Goal: Task Accomplishment & Management: Manage account settings

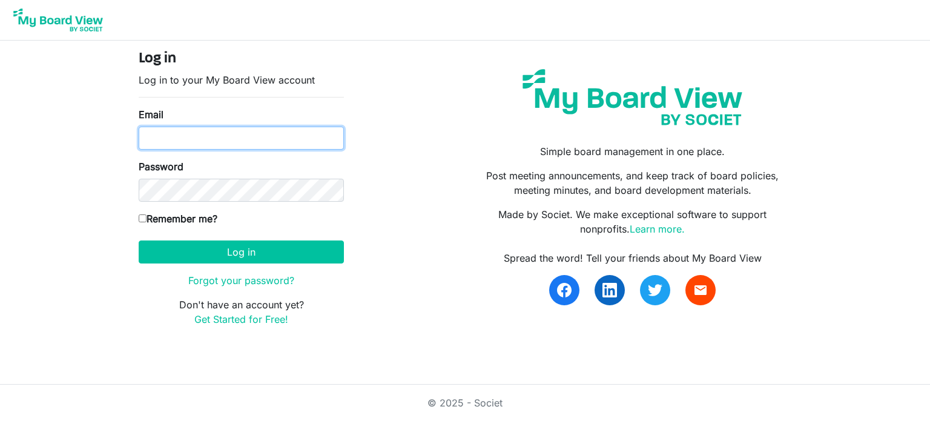
type input "maria@elkharthumanesociety.org"
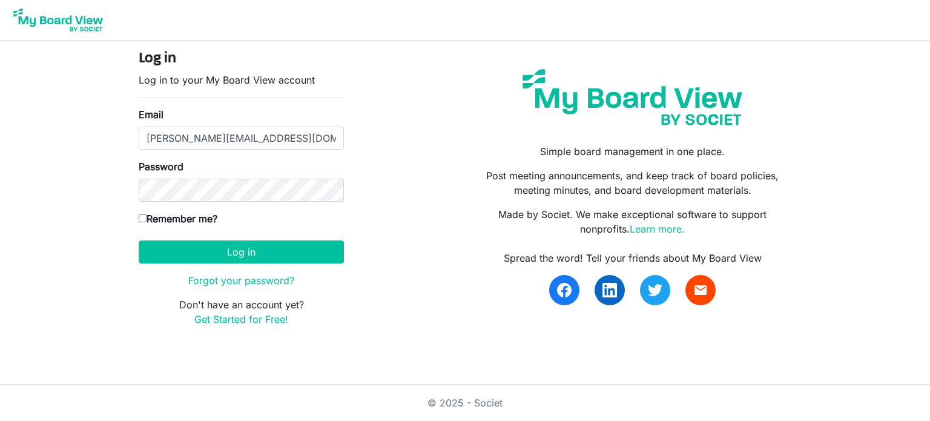
click at [236, 122] on div "Email maria@elkharthumanesociety.org" at bounding box center [241, 128] width 205 height 42
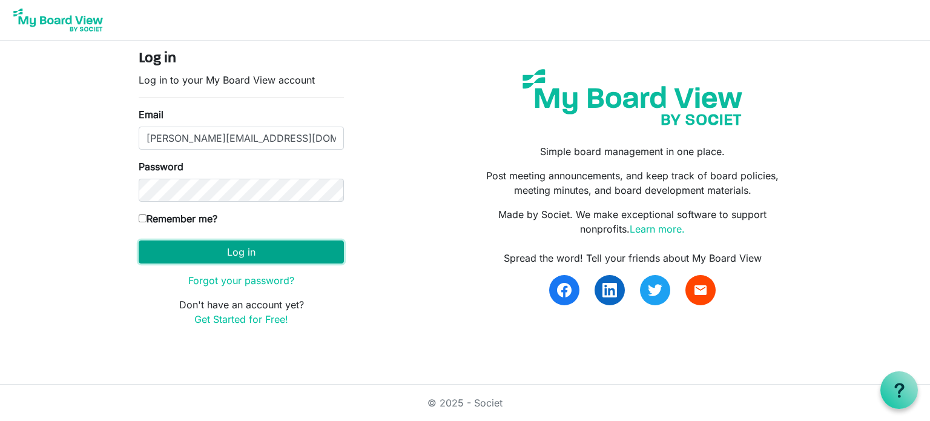
click at [258, 244] on button "Log in" at bounding box center [241, 251] width 205 height 23
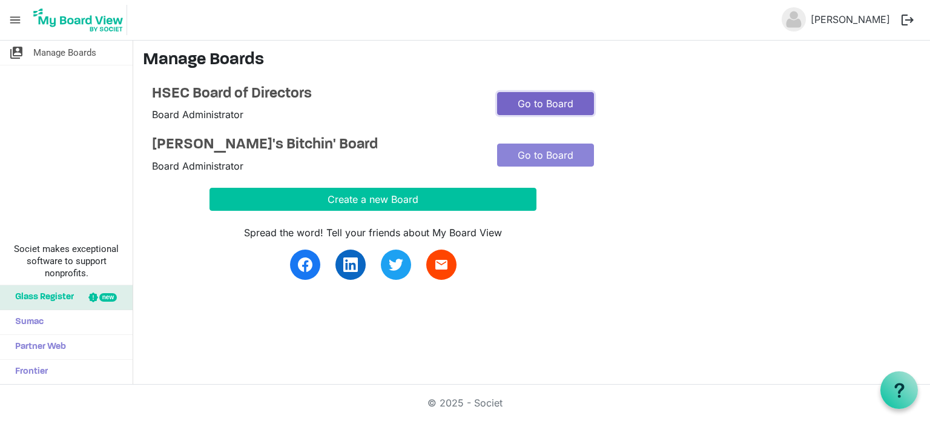
click at [527, 106] on link "Go to Board" at bounding box center [545, 103] width 97 height 23
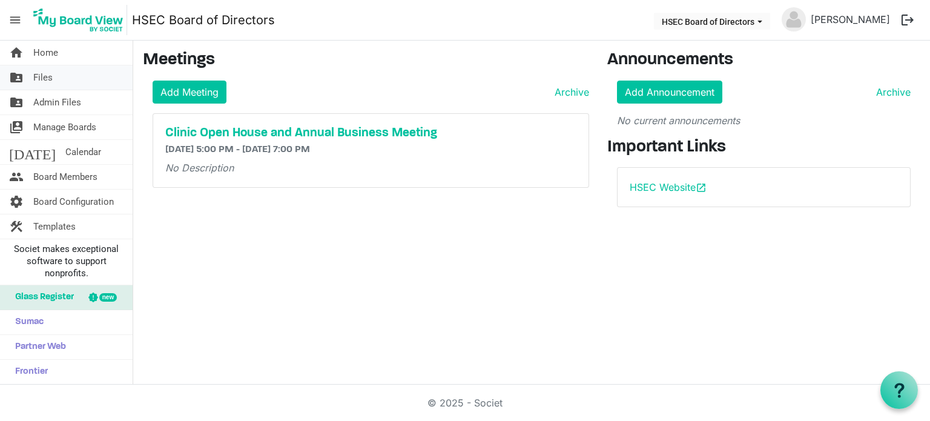
click at [76, 88] on link "folder_shared Files" at bounding box center [66, 77] width 133 height 24
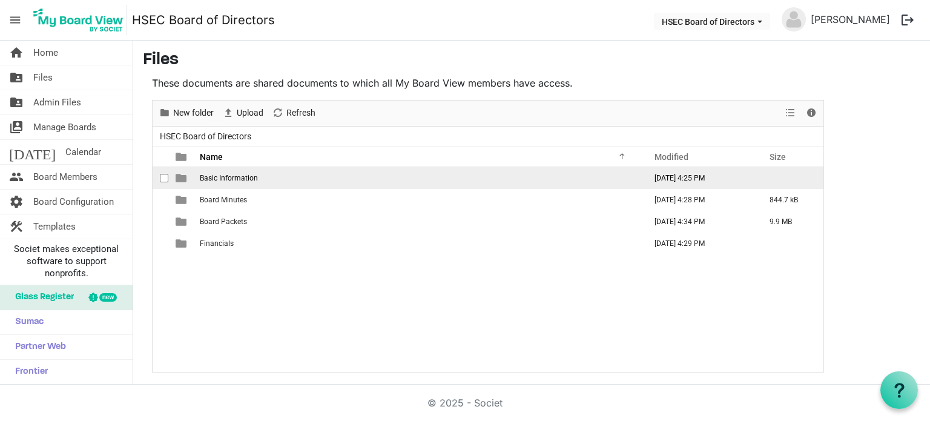
click at [241, 182] on td "Basic Information" at bounding box center [418, 178] width 445 height 22
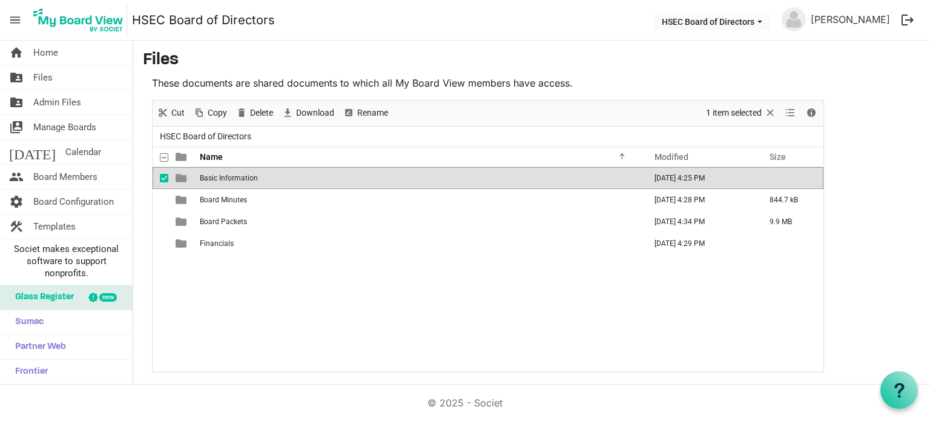
click at [236, 177] on span "Basic Information" at bounding box center [229, 178] width 58 height 8
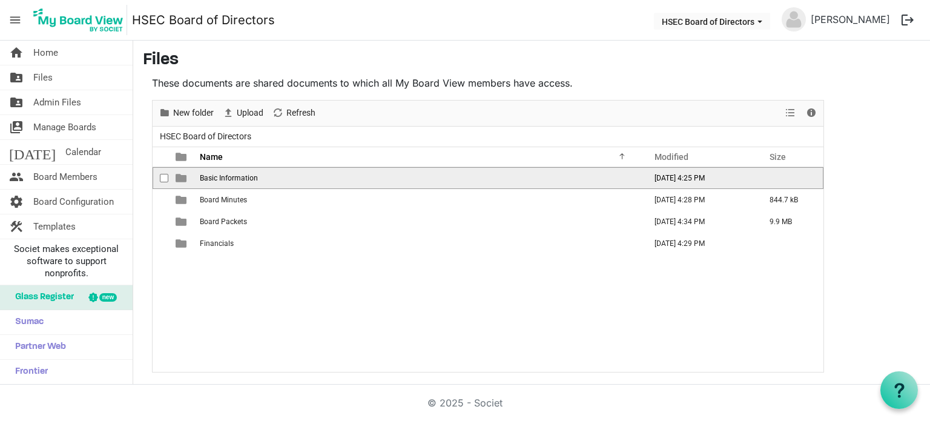
click at [236, 177] on span "Basic Information" at bounding box center [229, 178] width 58 height 8
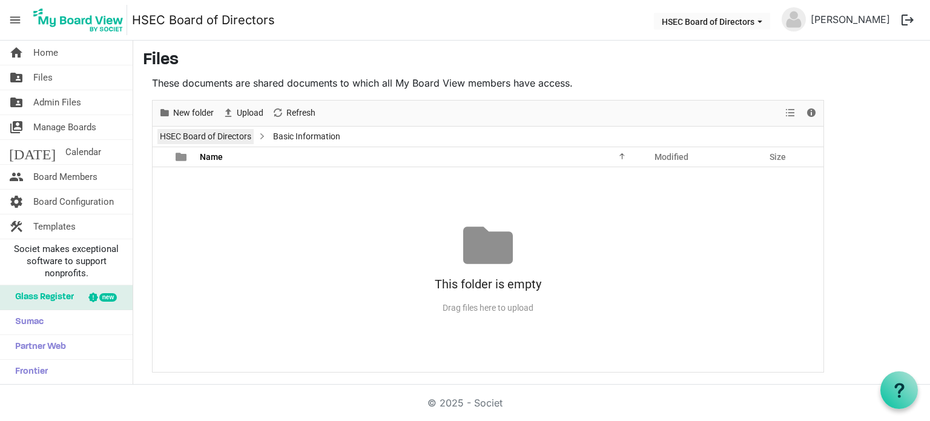
click at [228, 133] on link "HSEC Board of Directors" at bounding box center [205, 136] width 96 height 15
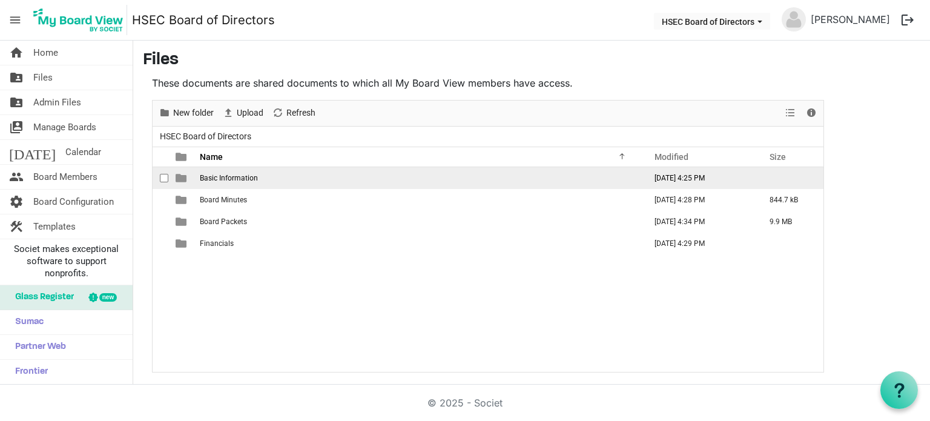
click at [582, 179] on td "Basic Information" at bounding box center [418, 178] width 445 height 22
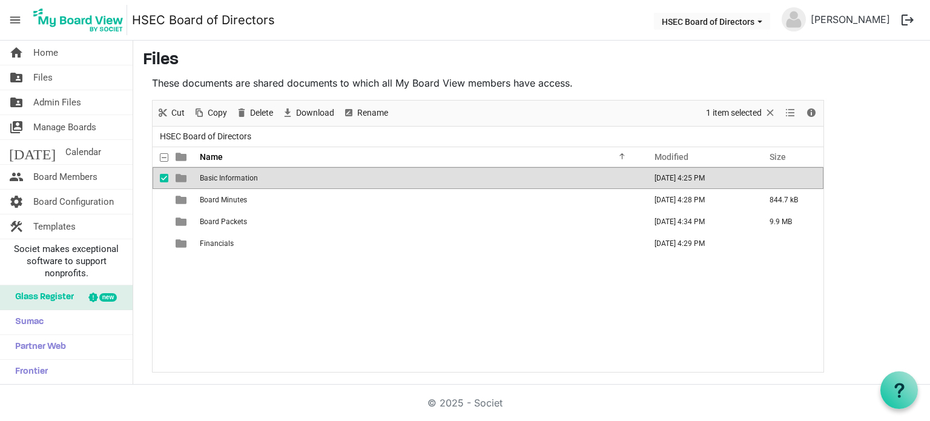
click at [237, 178] on span "Basic Information" at bounding box center [229, 178] width 58 height 8
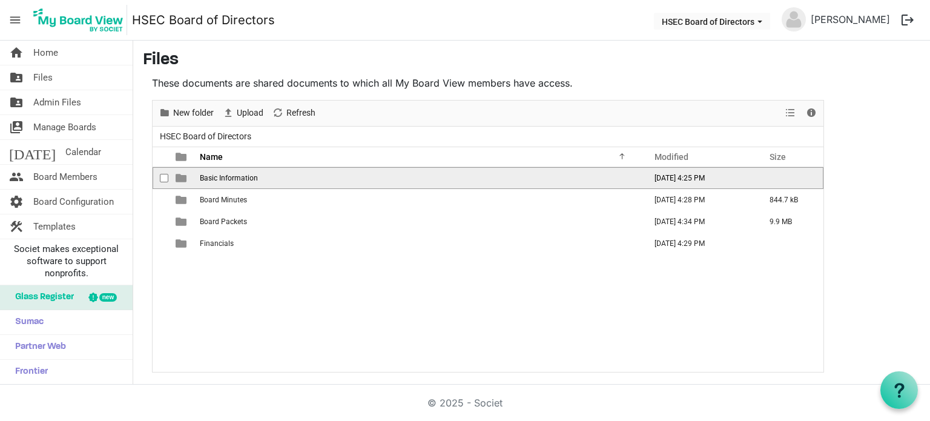
click at [237, 178] on span "Basic Information" at bounding box center [229, 178] width 58 height 8
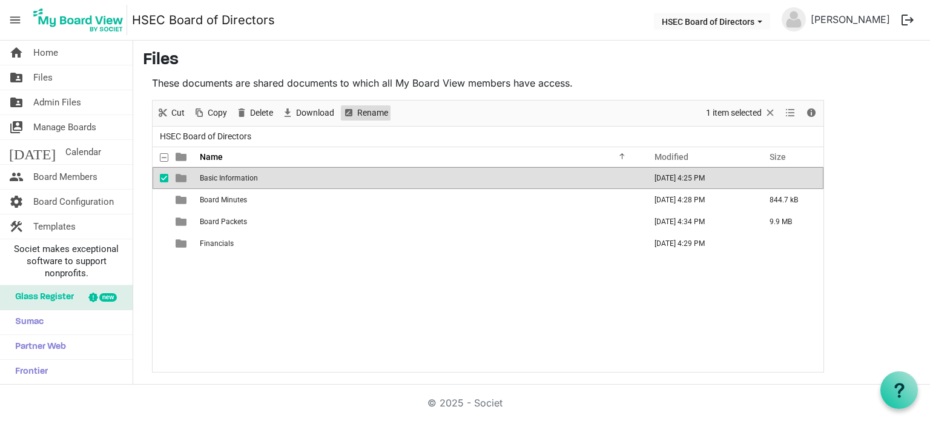
click at [386, 111] on span "Rename" at bounding box center [372, 112] width 33 height 15
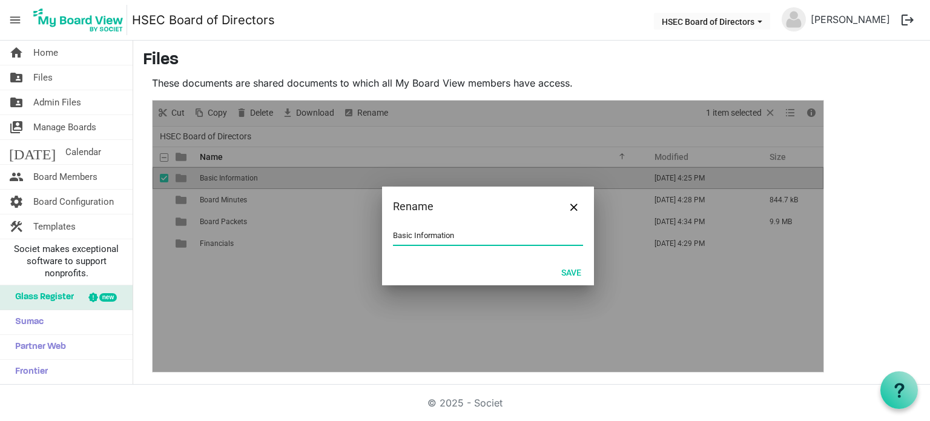
click at [412, 232] on input "Basic Information" at bounding box center [488, 235] width 190 height 18
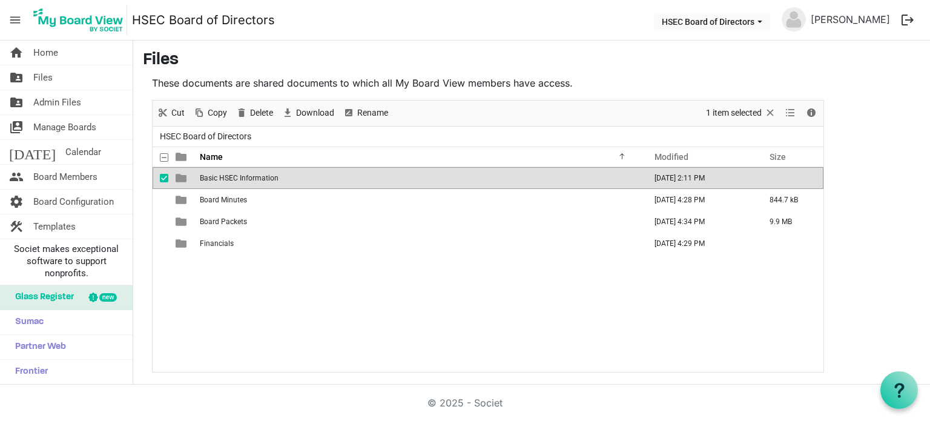
click at [231, 174] on span "Basic HSEC Information" at bounding box center [239, 178] width 79 height 8
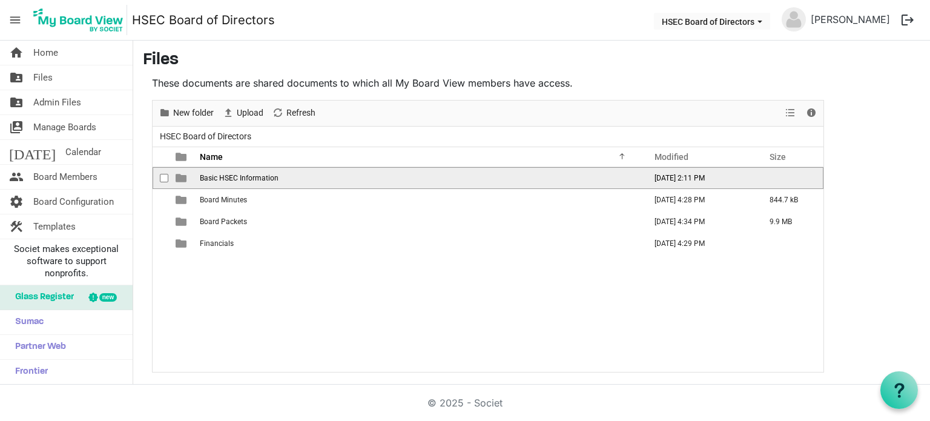
click at [231, 174] on span "Basic HSEC Information" at bounding box center [239, 178] width 79 height 8
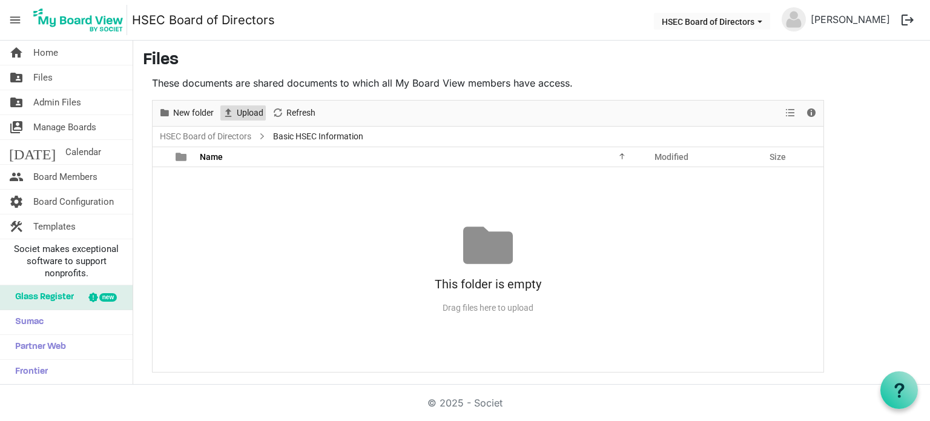
click at [237, 113] on span "Upload" at bounding box center [249, 112] width 29 height 15
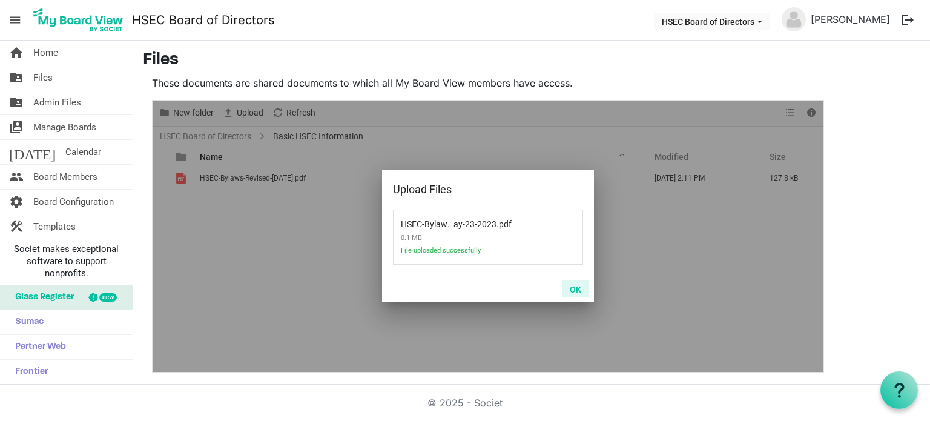
click at [581, 292] on button "OK" at bounding box center [575, 288] width 27 height 17
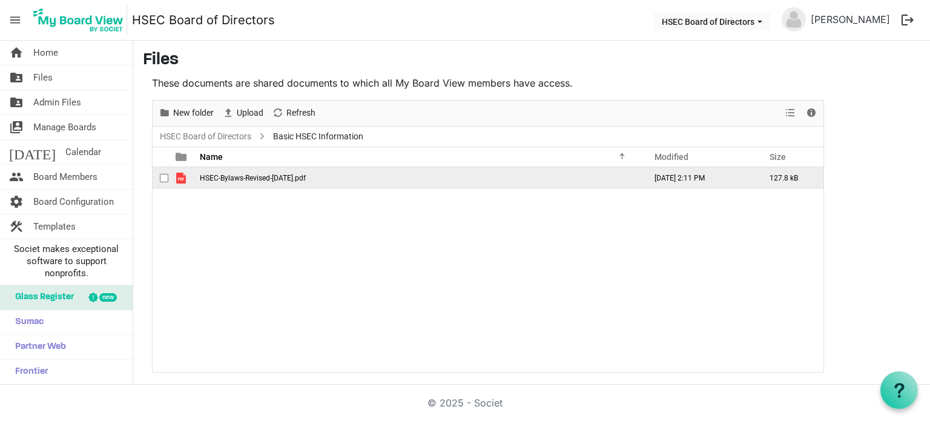
click at [267, 188] on div "HSEC-Bylaws-Revised-May-23-2023.pdf October 14, 2025 2:11 PM 127.8 kB" at bounding box center [488, 269] width 671 height 205
click at [266, 180] on span "HSEC-Bylaws-Revised-May-23-2023.pdf" at bounding box center [253, 178] width 106 height 8
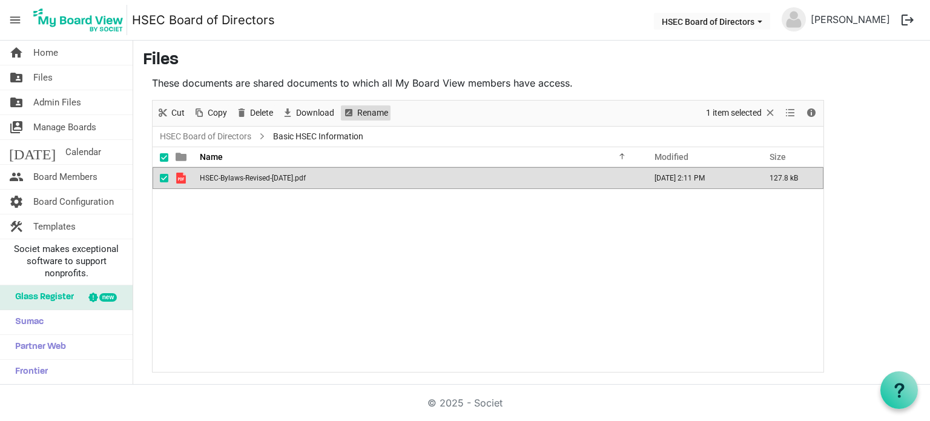
click at [384, 111] on span "Rename" at bounding box center [372, 112] width 33 height 15
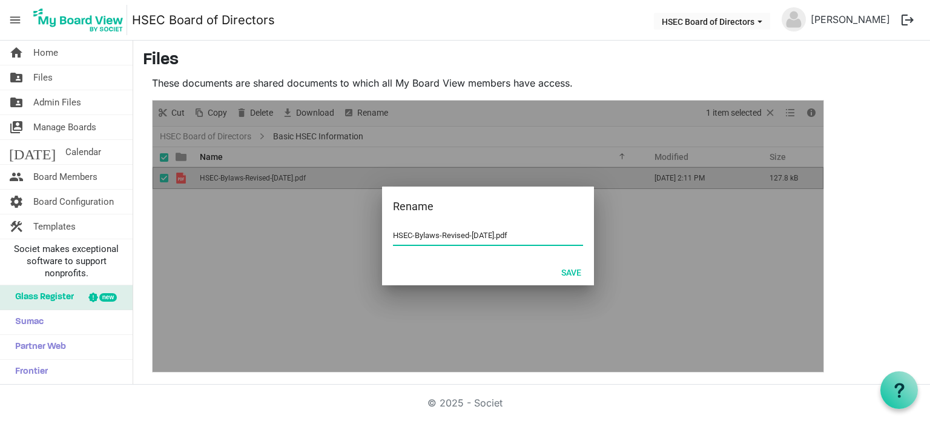
click at [539, 239] on input "HSEC-Bylaws-Revised-May-23-2023.pdf" at bounding box center [488, 235] width 190 height 18
drag, startPoint x: 540, startPoint y: 236, endPoint x: 413, endPoint y: 234, distance: 127.7
click at [413, 234] on input "HSEC-Bylaws-Revised-May-23-2023.pdf" at bounding box center [488, 235] width 190 height 18
type input "HSEC Bylaws - Rev. 05.23.2025"
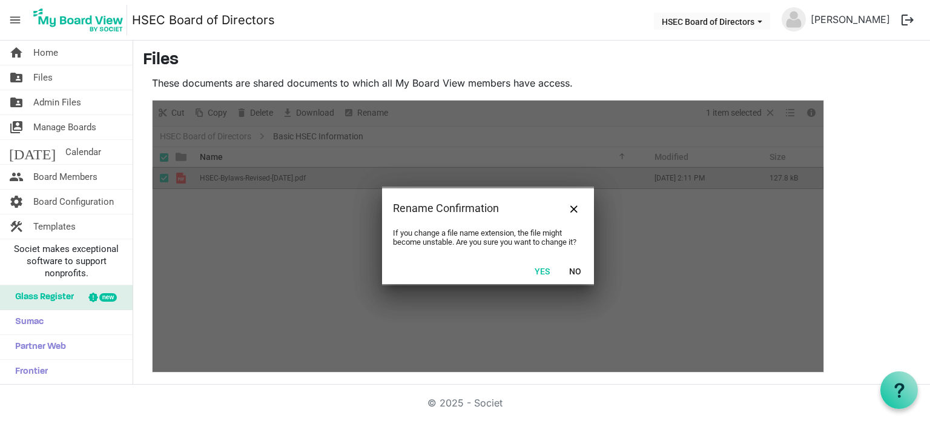
click at [550, 269] on button "Yes" at bounding box center [542, 270] width 31 height 17
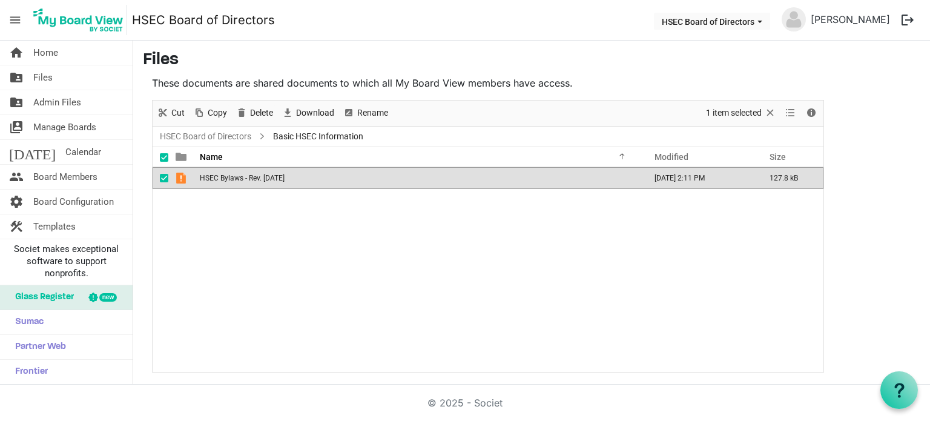
click at [245, 180] on span "HSEC Bylaws - Rev. 05.23.2025" at bounding box center [242, 178] width 85 height 8
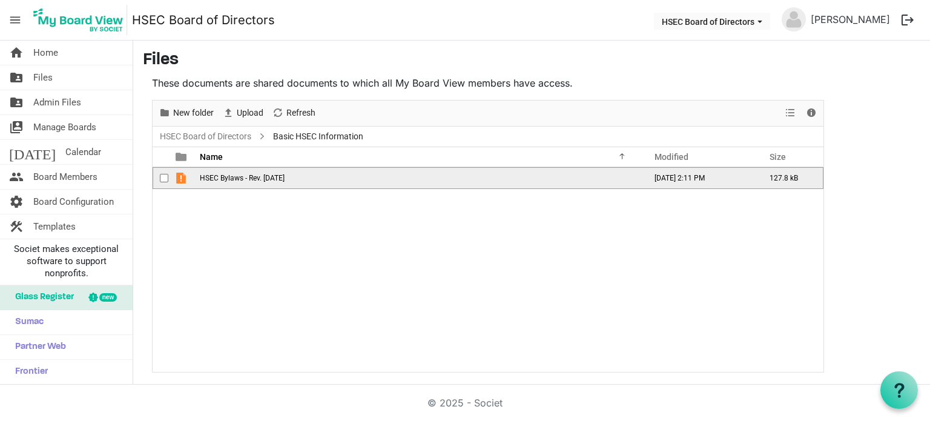
click at [245, 180] on span "HSEC Bylaws - Rev. 05.23.2025" at bounding box center [242, 178] width 85 height 8
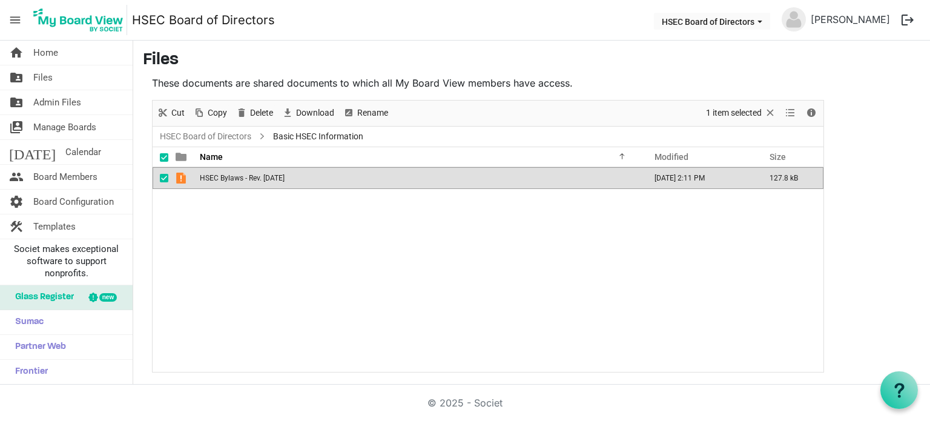
click at [245, 180] on span "HSEC Bylaws - Rev. 05.23.2025" at bounding box center [242, 178] width 85 height 8
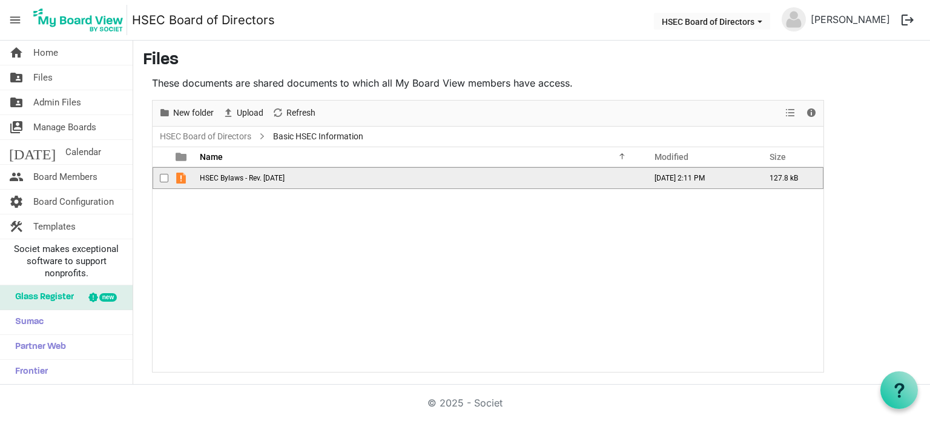
click at [245, 180] on span "HSEC Bylaws - Rev. 05.23.2025" at bounding box center [242, 178] width 85 height 8
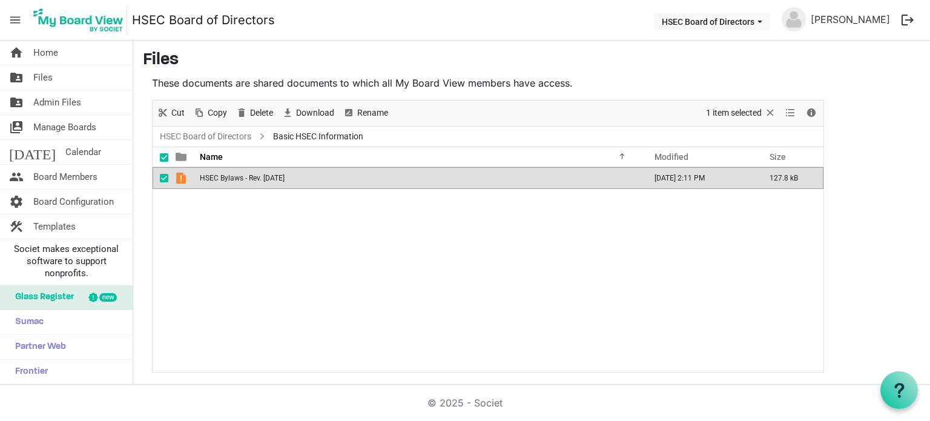
click at [300, 240] on div "HSEC Bylaws - Rev. 05.23.2025 October 14, 2025 2:11 PM 127.8 kB" at bounding box center [488, 269] width 671 height 205
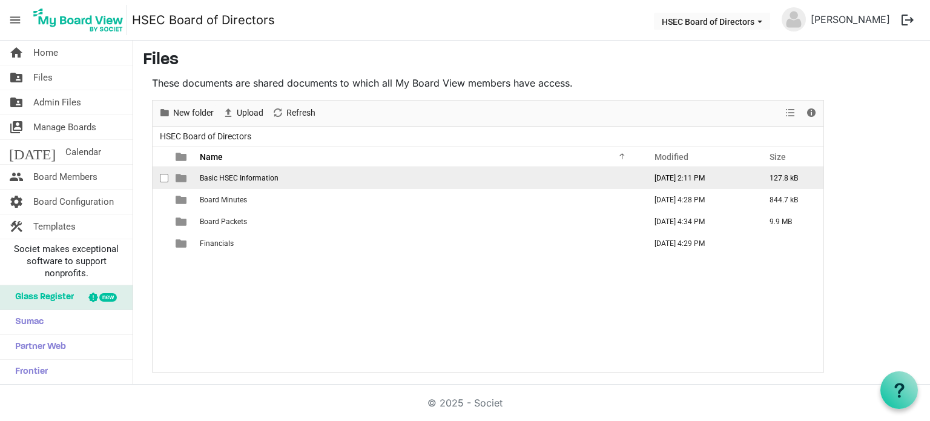
click at [244, 169] on td "Basic HSEC Information" at bounding box center [418, 178] width 445 height 22
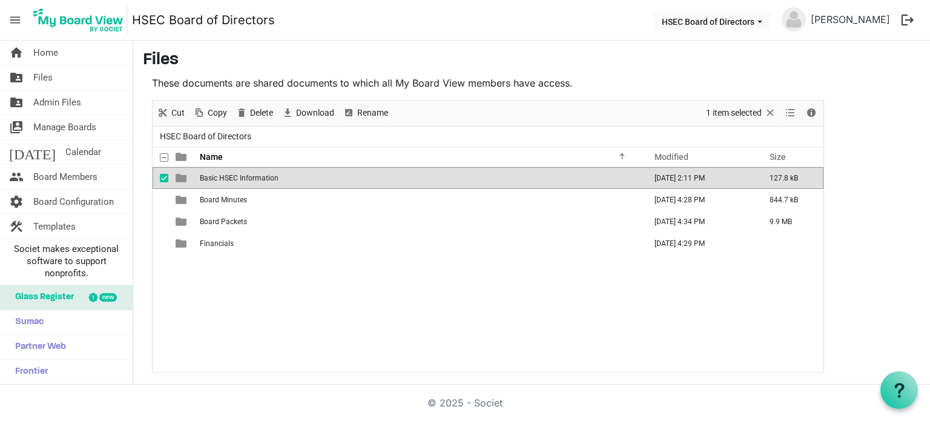
click at [254, 179] on span "Basic HSEC Information" at bounding box center [239, 178] width 79 height 8
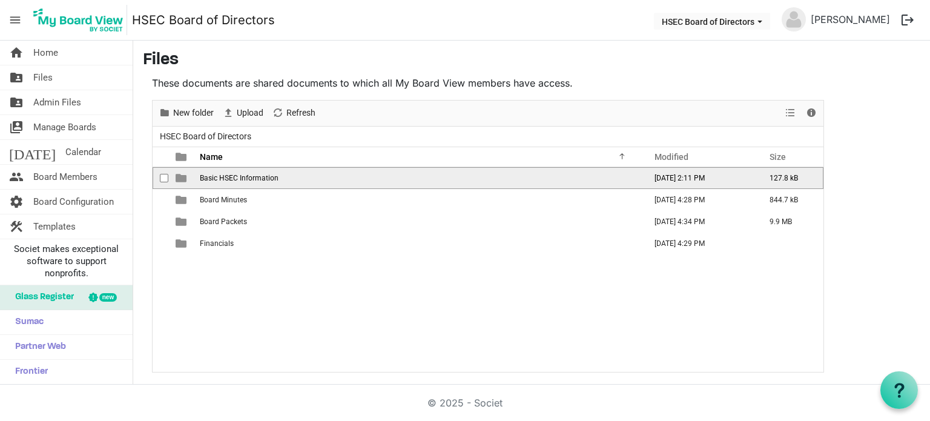
click at [254, 179] on span "Basic HSEC Information" at bounding box center [239, 178] width 79 height 8
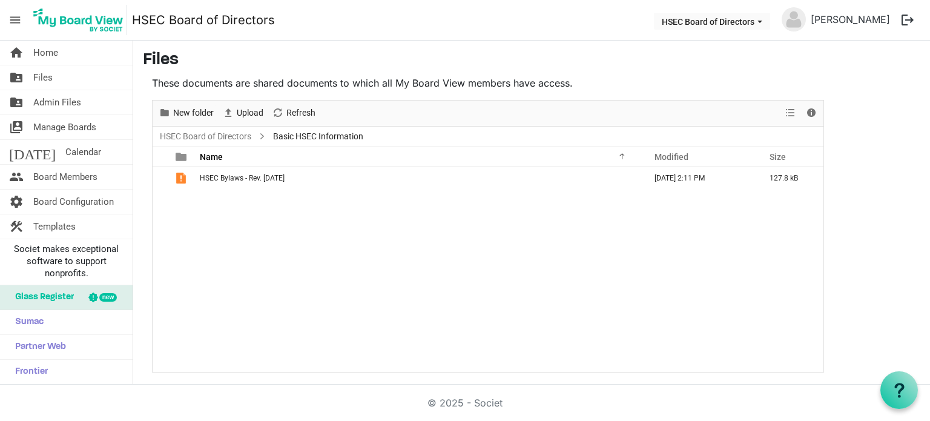
click at [254, 179] on span "HSEC Bylaws - Rev. 05.23.2025" at bounding box center [242, 178] width 85 height 8
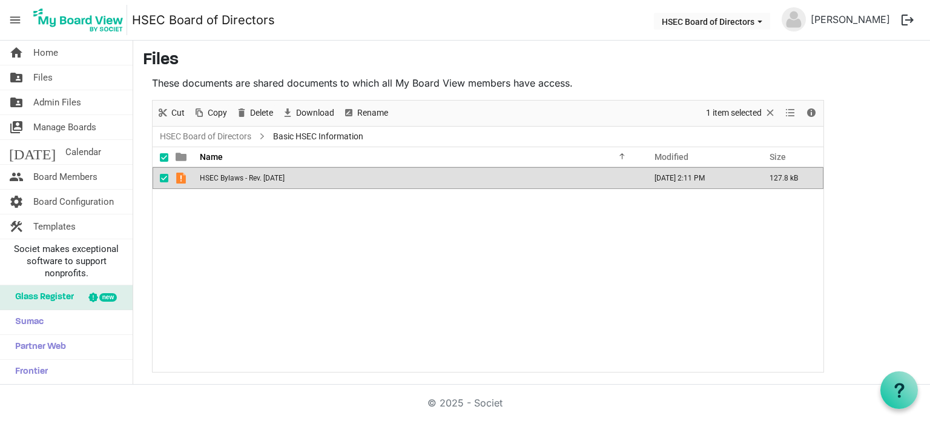
click at [254, 179] on span "HSEC Bylaws - Rev. 05.23.2025" at bounding box center [242, 178] width 85 height 8
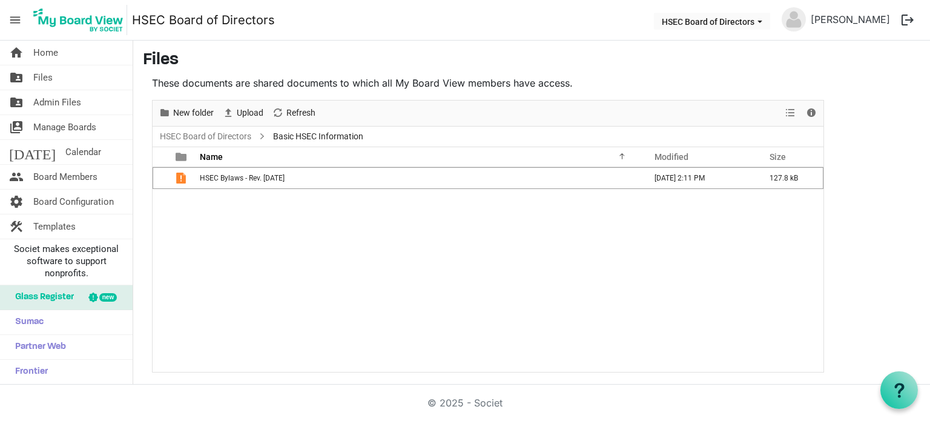
click at [254, 179] on span "HSEC Bylaws - Rev. 05.23.2025" at bounding box center [242, 178] width 85 height 8
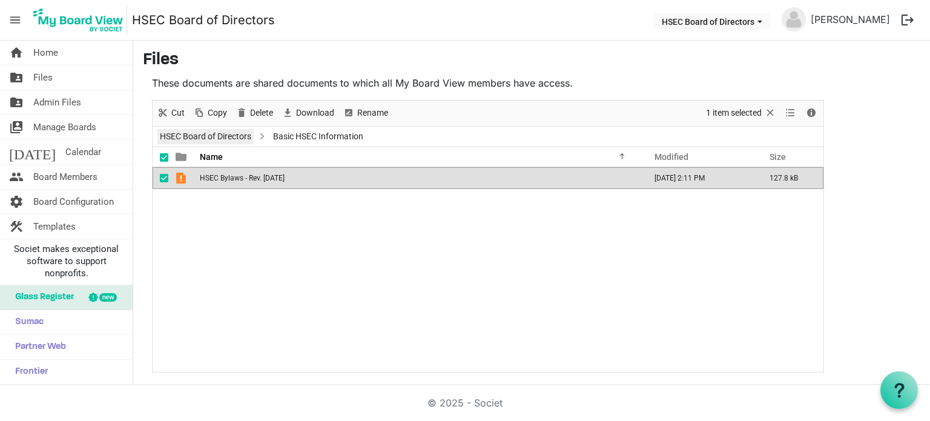
click at [232, 133] on link "HSEC Board of Directors" at bounding box center [205, 136] width 96 height 15
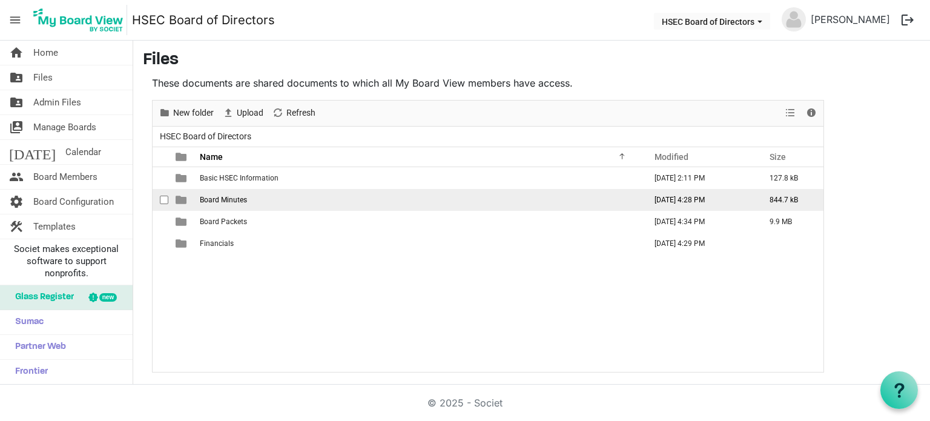
click at [212, 197] on span "Board Minutes" at bounding box center [223, 199] width 47 height 8
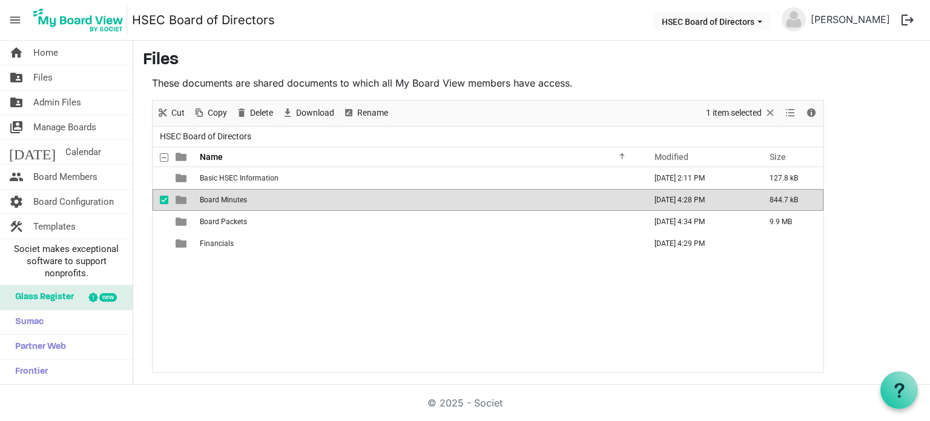
click at [212, 197] on span "Board Minutes" at bounding box center [223, 199] width 47 height 8
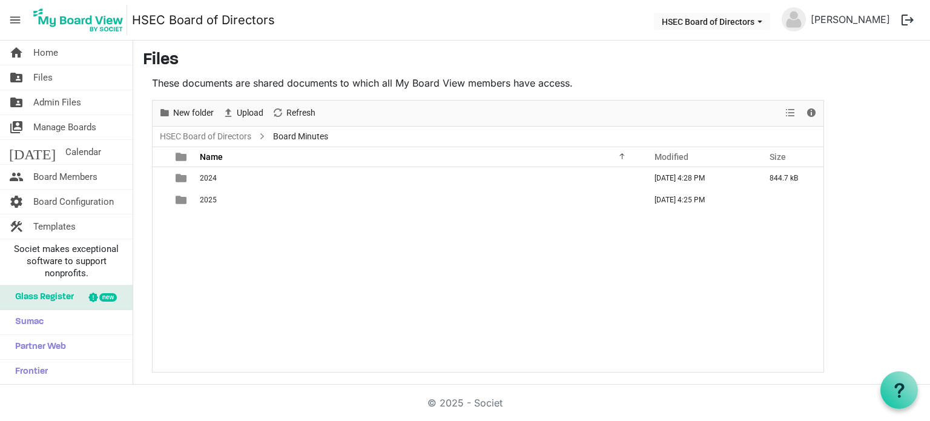
click at [212, 197] on span "2025" at bounding box center [208, 199] width 17 height 8
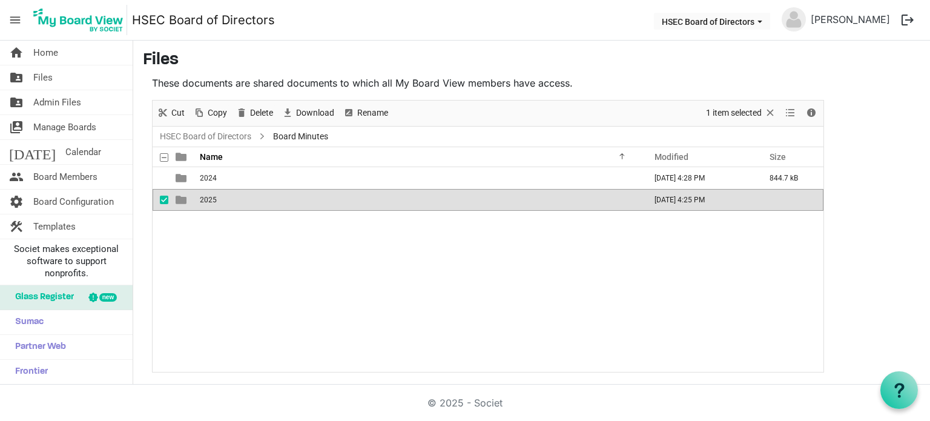
click at [212, 197] on span "2025" at bounding box center [208, 199] width 17 height 8
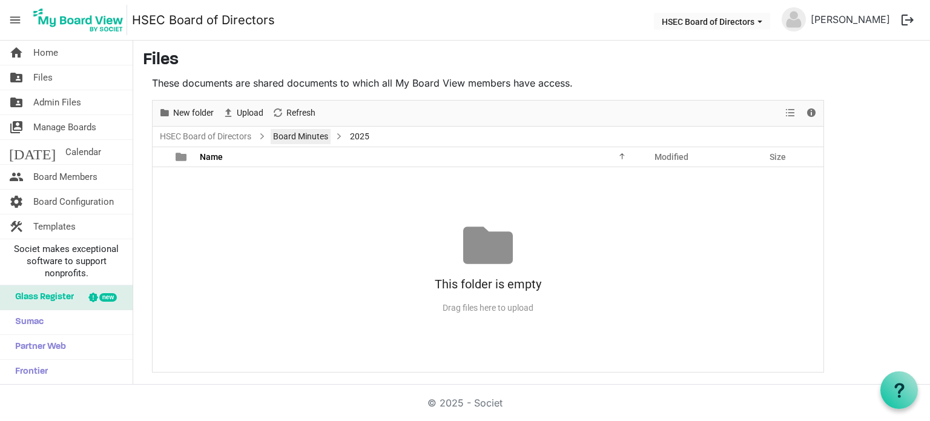
click at [292, 135] on link "Board Minutes" at bounding box center [301, 136] width 60 height 15
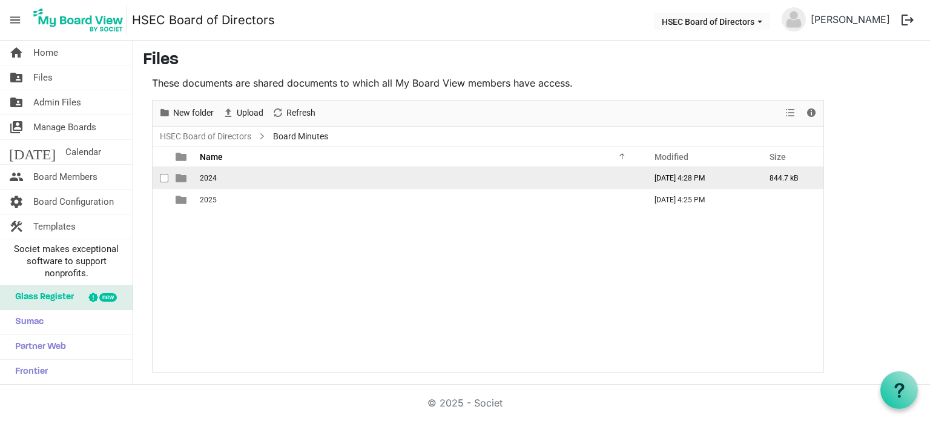
click at [206, 177] on span "2024" at bounding box center [208, 178] width 17 height 8
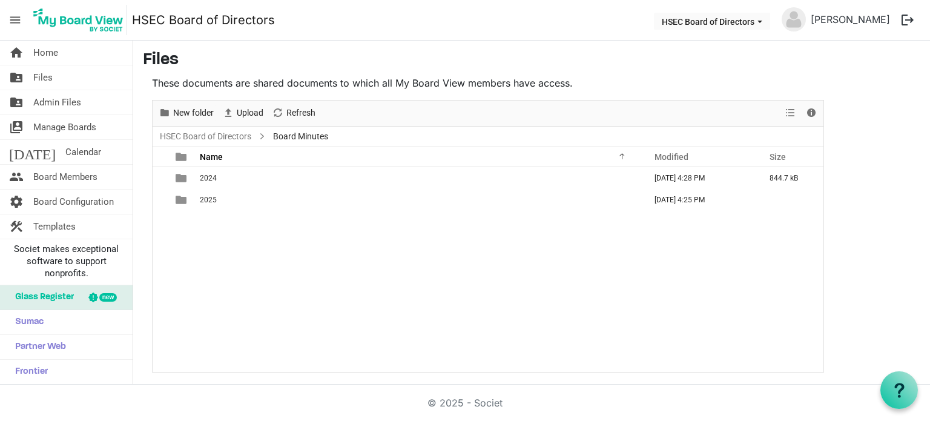
click at [207, 177] on span "2024" at bounding box center [208, 178] width 17 height 8
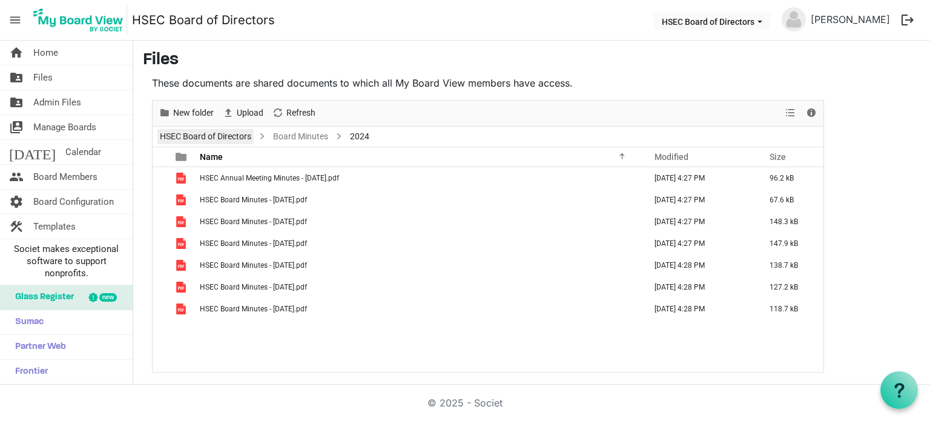
click at [238, 133] on link "HSEC Board of Directors" at bounding box center [205, 136] width 96 height 15
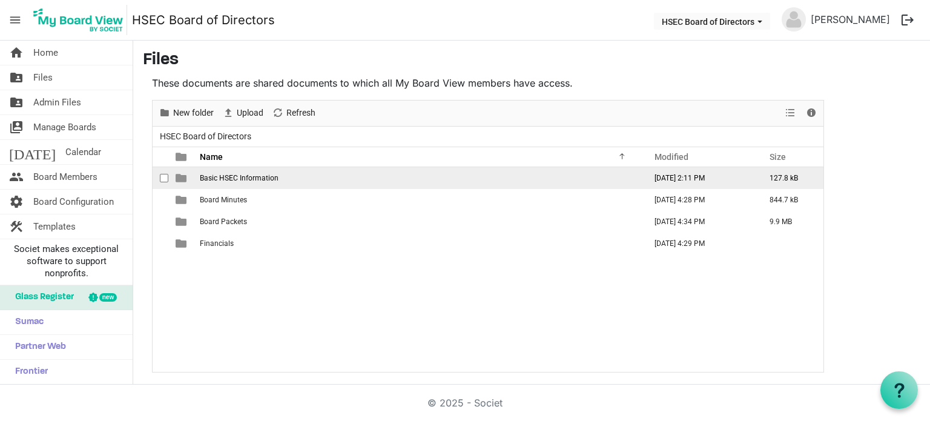
click at [217, 177] on span "Basic HSEC Information" at bounding box center [239, 178] width 79 height 8
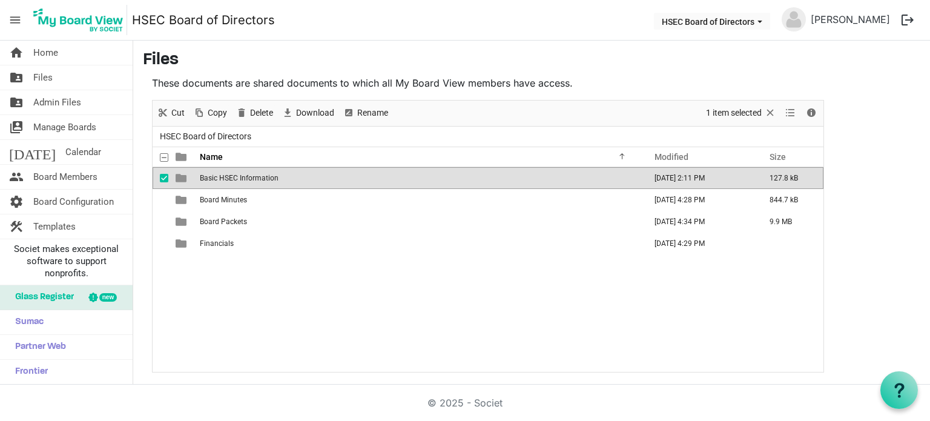
click at [217, 177] on span "Basic HSEC Information" at bounding box center [239, 178] width 79 height 8
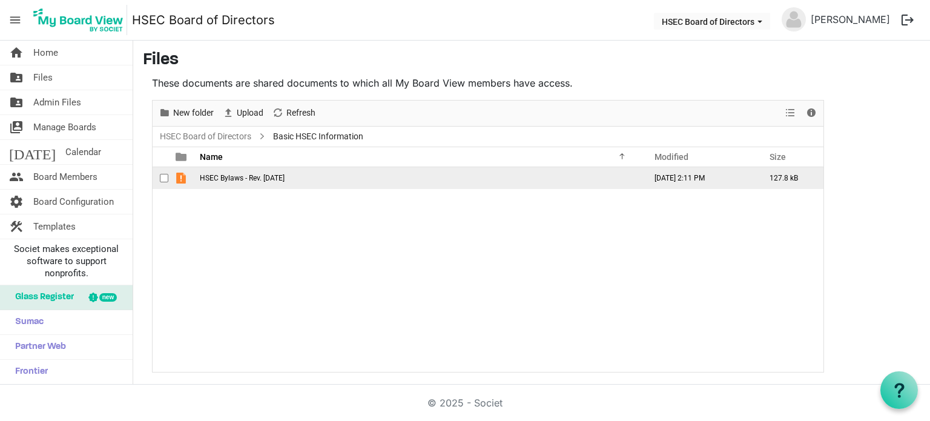
click at [165, 177] on span "checkbox" at bounding box center [164, 178] width 8 height 8
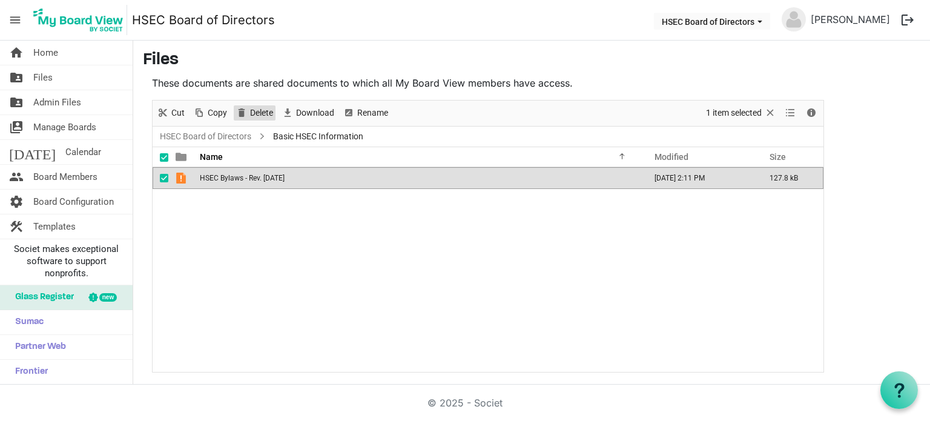
click at [261, 113] on span "Delete" at bounding box center [261, 112] width 25 height 15
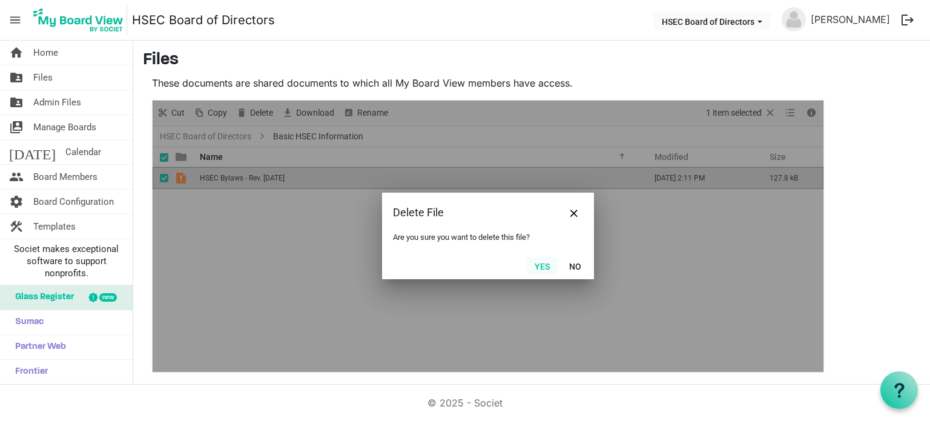
click at [550, 263] on button "Yes" at bounding box center [542, 265] width 31 height 17
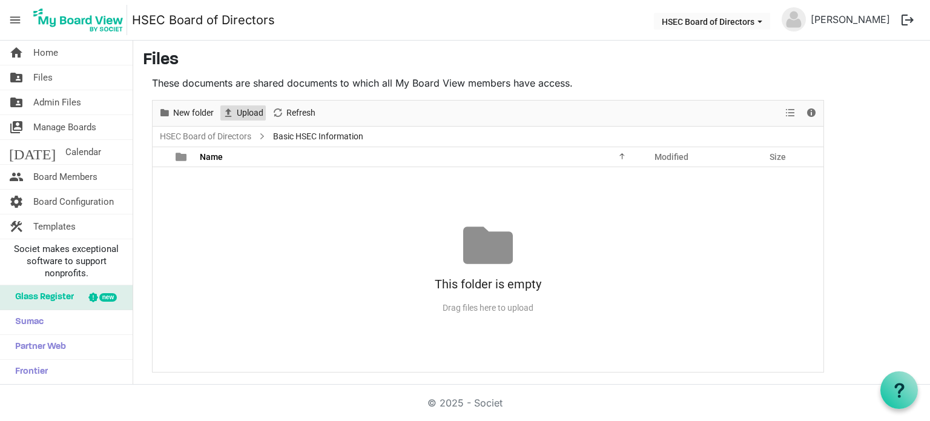
click at [260, 113] on span "Upload" at bounding box center [249, 112] width 29 height 15
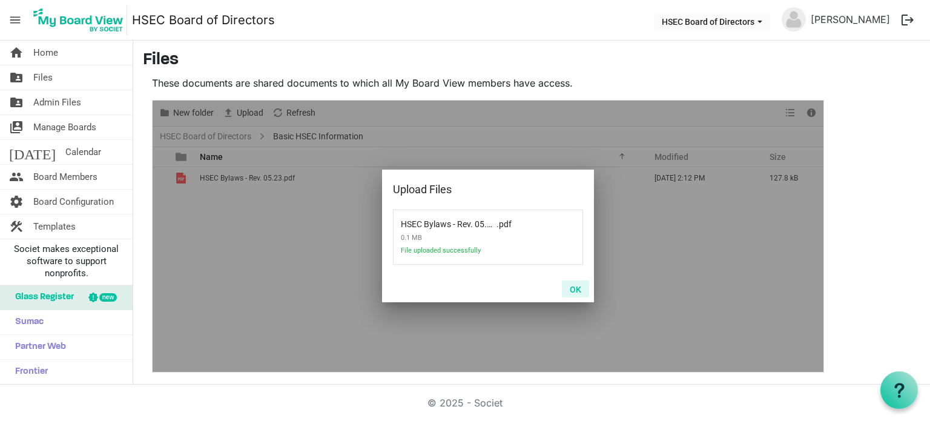
click at [574, 282] on button "OK" at bounding box center [575, 288] width 27 height 17
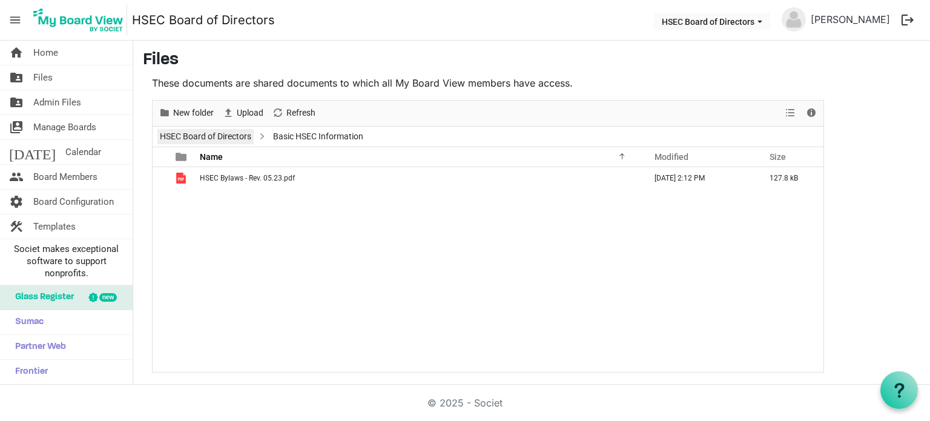
click at [189, 135] on link "HSEC Board of Directors" at bounding box center [205, 136] width 96 height 15
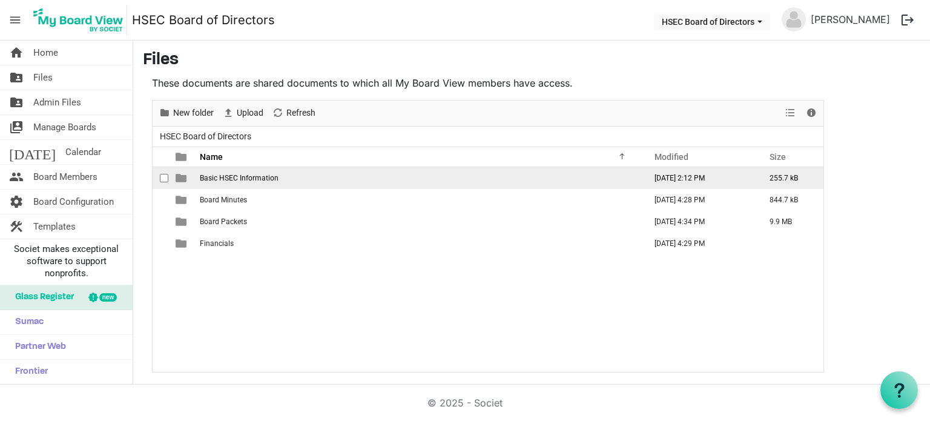
click at [269, 176] on span "Basic HSEC Information" at bounding box center [239, 178] width 79 height 8
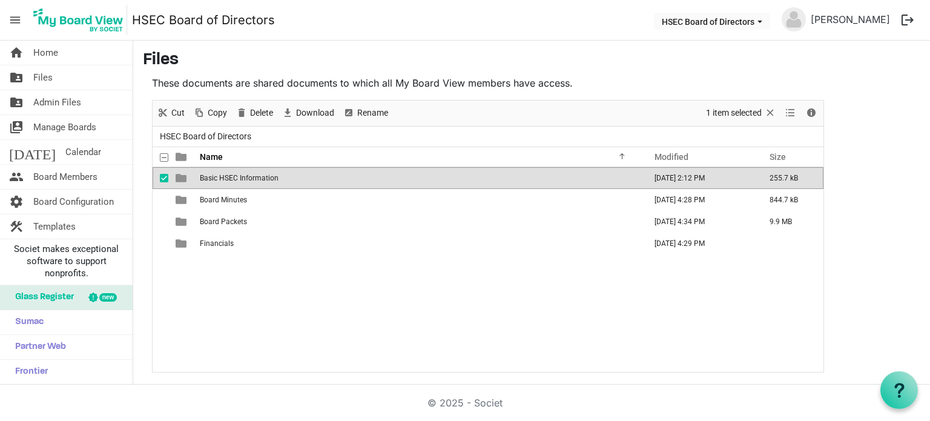
click at [269, 176] on span "Basic HSEC Information" at bounding box center [239, 178] width 79 height 8
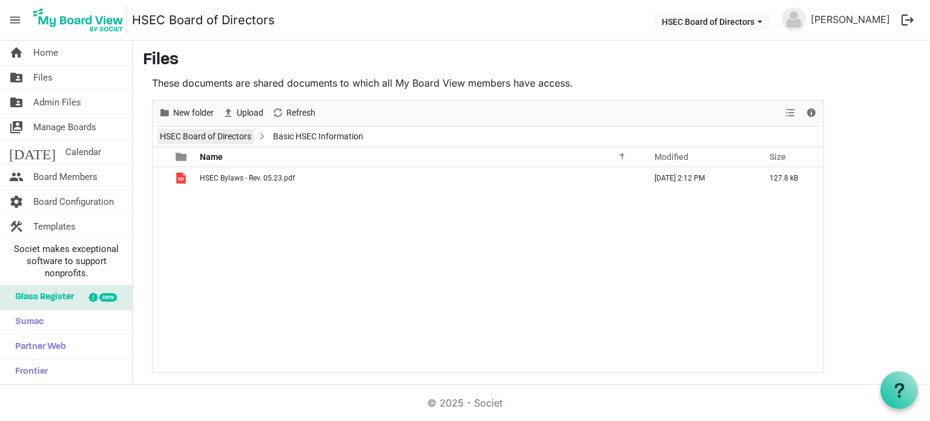
click at [230, 129] on link "HSEC Board of Directors" at bounding box center [205, 136] width 96 height 15
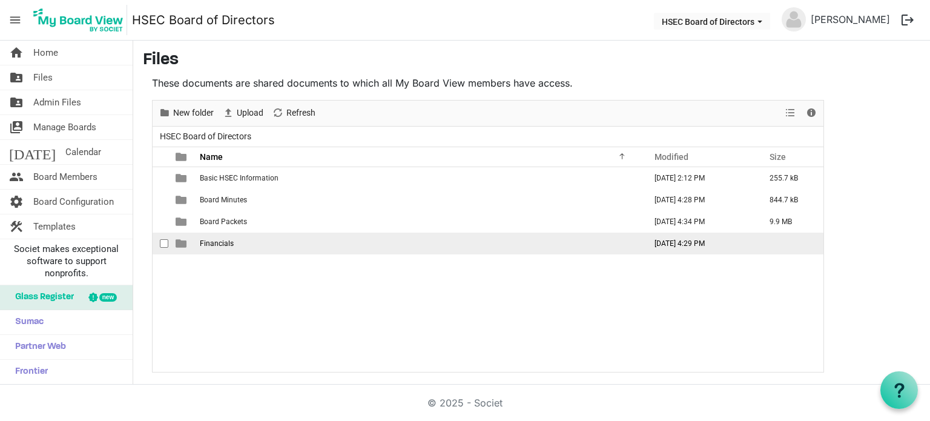
click at [228, 242] on span "Financials" at bounding box center [217, 243] width 34 height 8
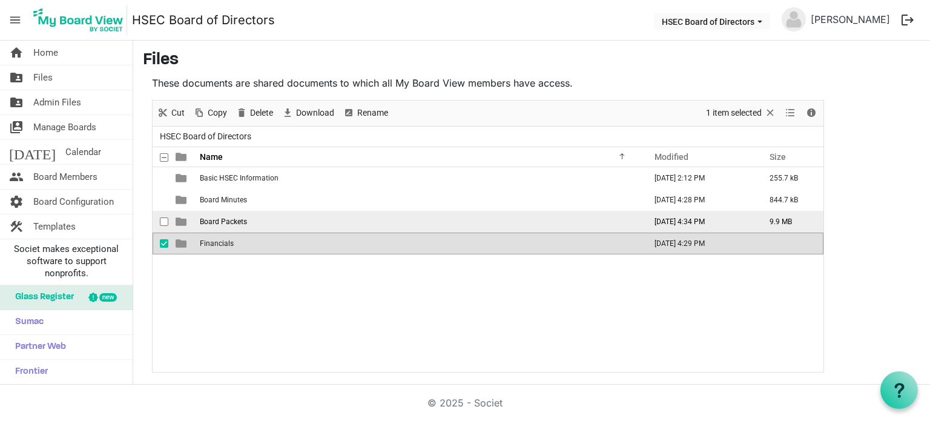
click at [226, 217] on span "Board Packets" at bounding box center [223, 221] width 47 height 8
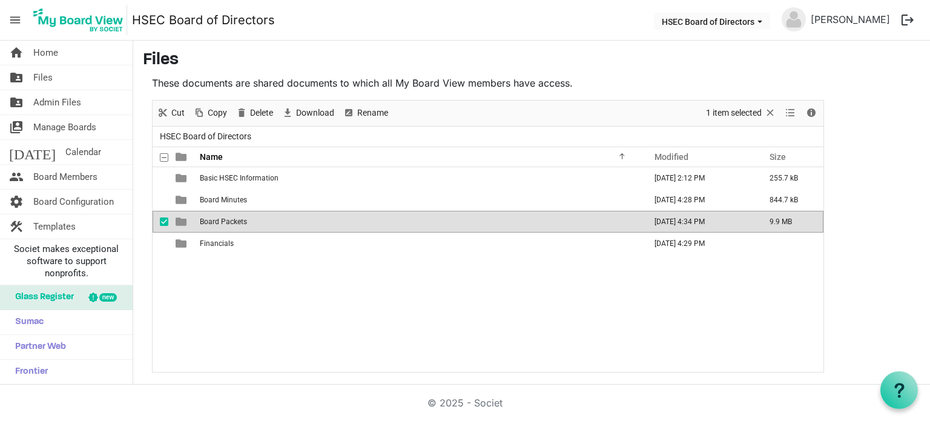
click at [226, 217] on span "Board Packets" at bounding box center [223, 221] width 47 height 8
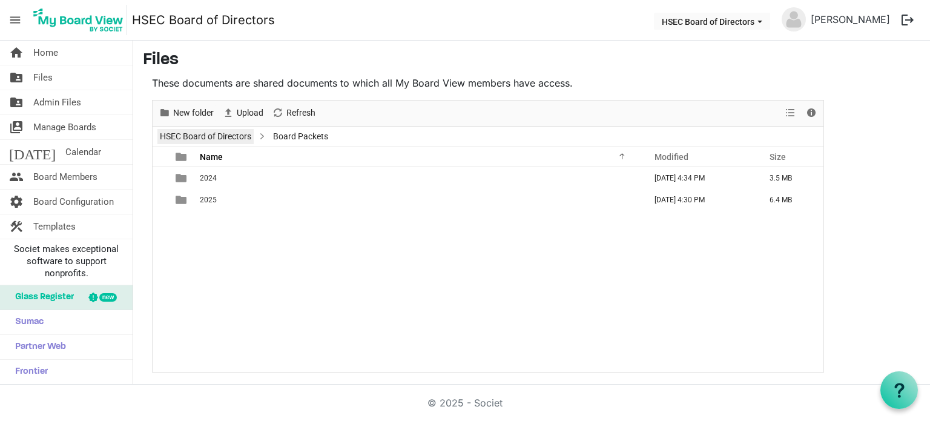
click at [207, 137] on link "HSEC Board of Directors" at bounding box center [205, 136] width 96 height 15
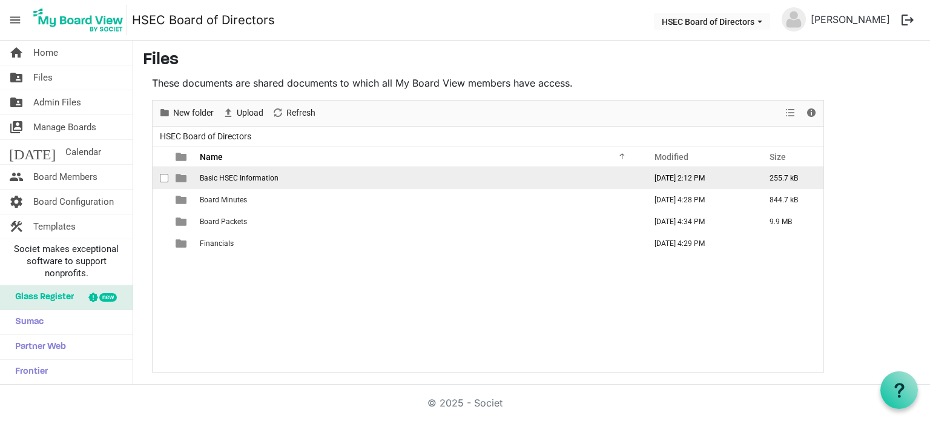
click at [215, 174] on span "Basic HSEC Information" at bounding box center [239, 178] width 79 height 8
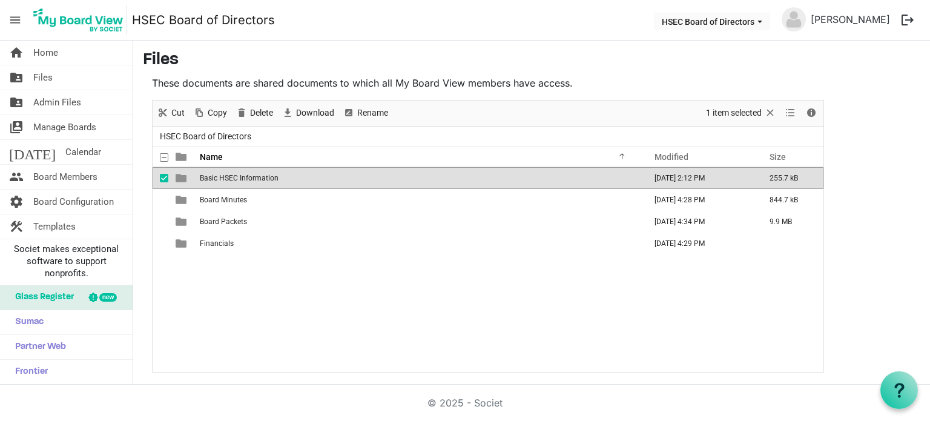
click at [274, 310] on div "Basic HSEC Information October 14, 2025 2:12 PM 255.7 kB Board Minutes October …" at bounding box center [488, 269] width 671 height 205
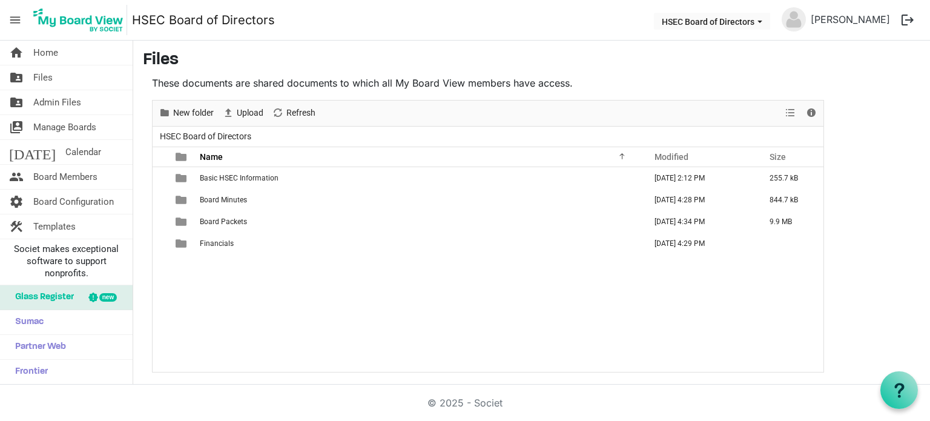
click at [87, 295] on div "new" at bounding box center [103, 297] width 59 height 24
click at [80, 96] on link "folder_shared Admin Files" at bounding box center [66, 102] width 133 height 24
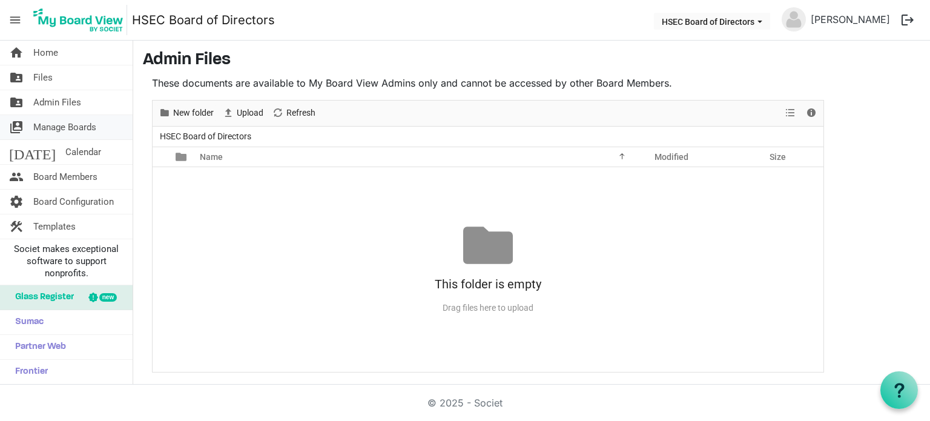
click at [99, 136] on link "switch_account Manage Boards" at bounding box center [66, 127] width 133 height 24
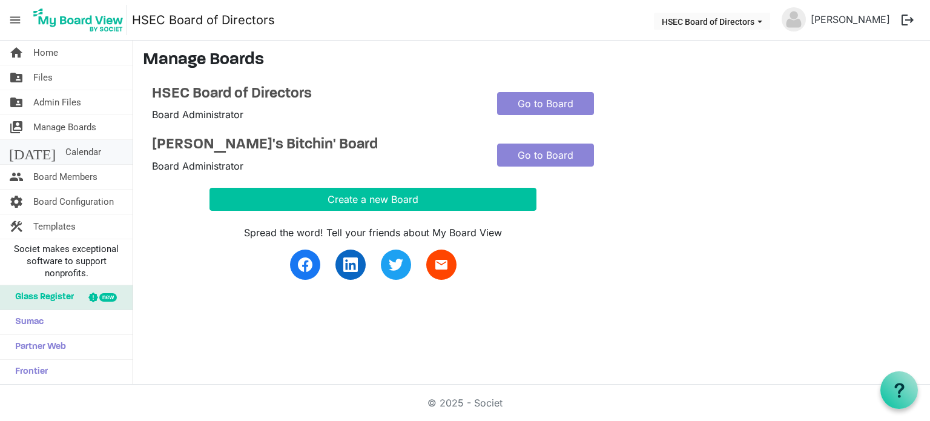
click at [99, 153] on link "[DATE] Calendar" at bounding box center [66, 152] width 133 height 24
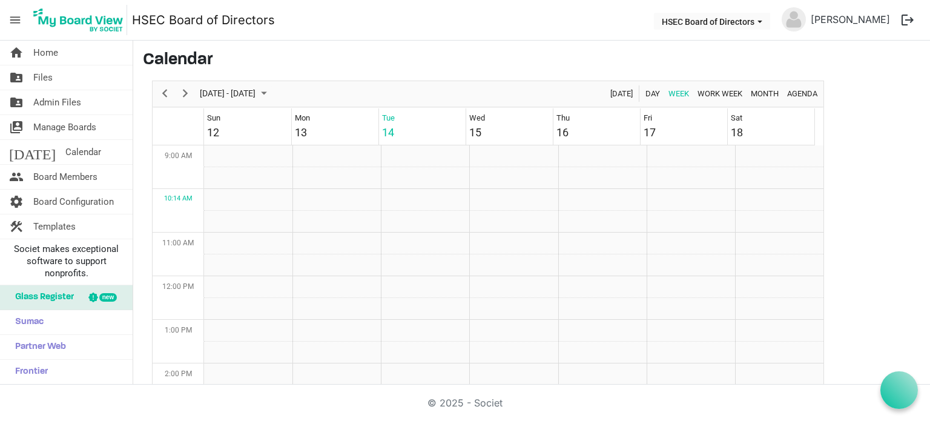
scroll to position [392, 0]
click at [107, 179] on link "people Board Members" at bounding box center [66, 177] width 133 height 24
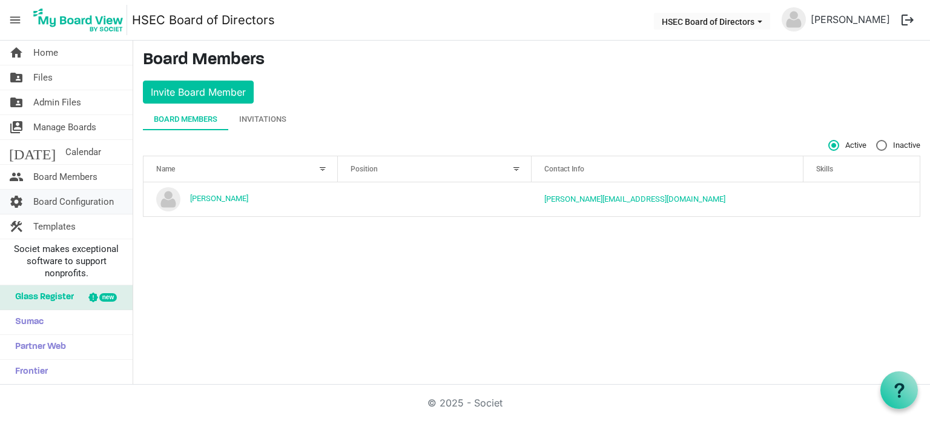
click at [101, 200] on span "Board Configuration" at bounding box center [73, 201] width 80 height 24
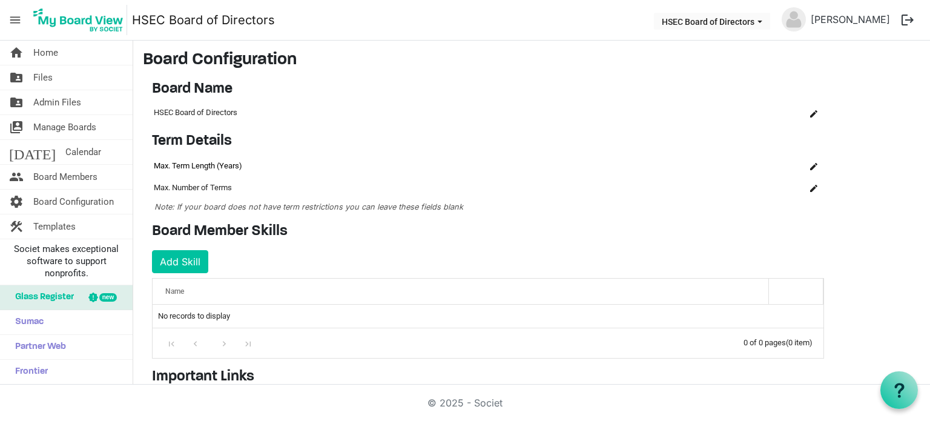
click at [203, 168] on td "Max. Term Length (Years)" at bounding box center [436, 166] width 569 height 22
click at [821, 169] on button "is Command column column header" at bounding box center [813, 165] width 17 height 17
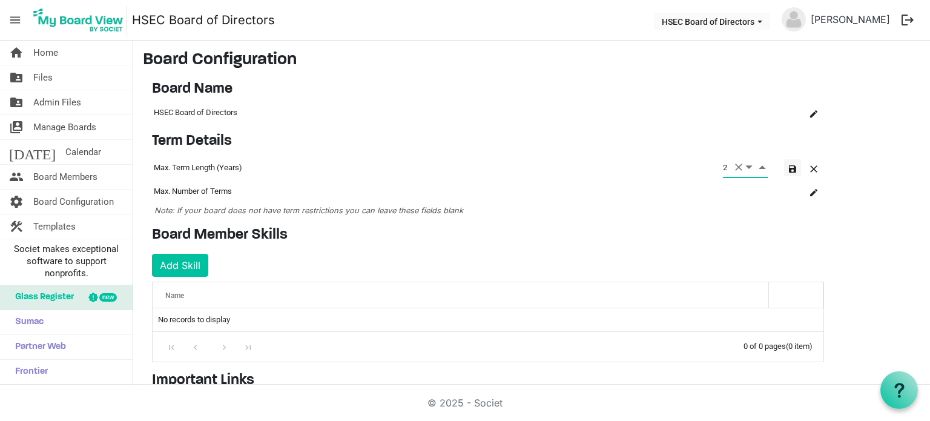
type input "2"
click at [797, 171] on button "button" at bounding box center [792, 167] width 17 height 17
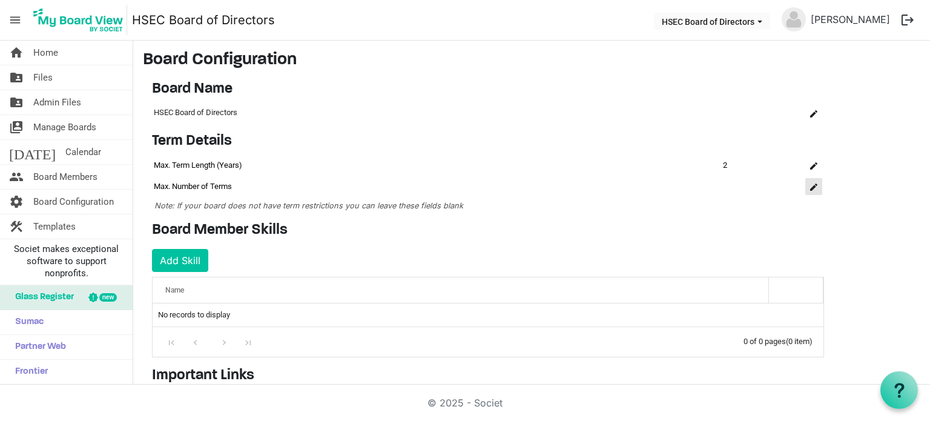
click at [818, 186] on button "is Command column column header" at bounding box center [813, 186] width 17 height 17
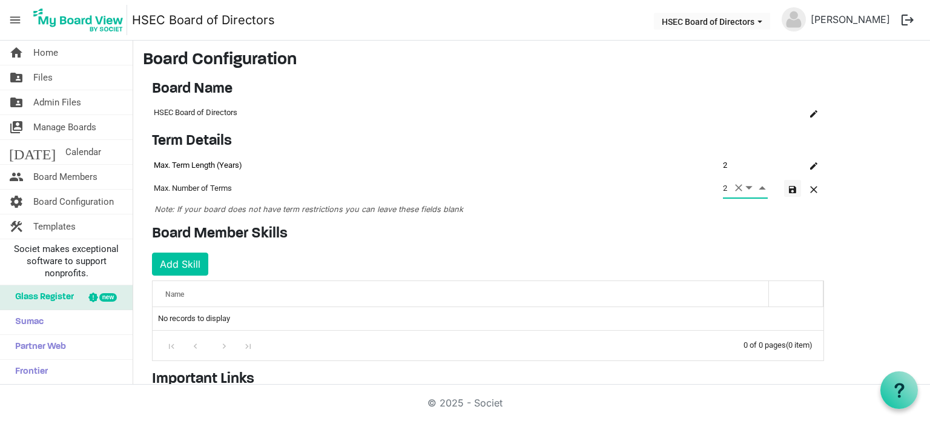
type input "2"
click at [797, 188] on button "button" at bounding box center [792, 188] width 17 height 17
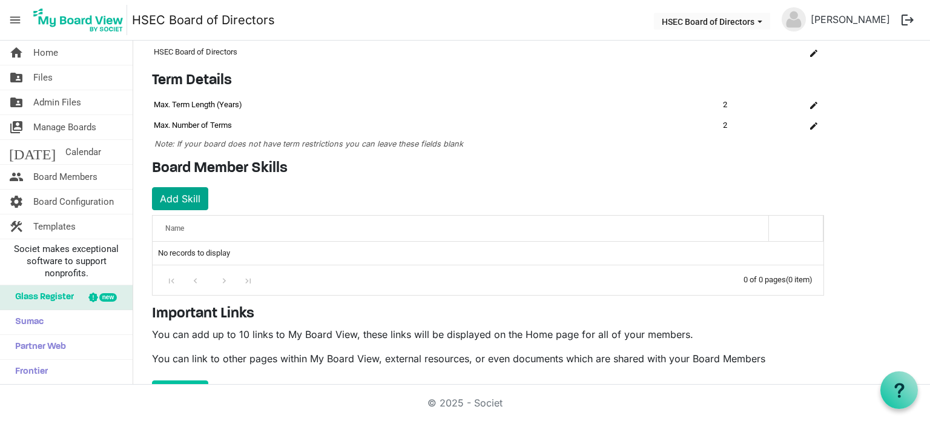
scroll to position [160, 0]
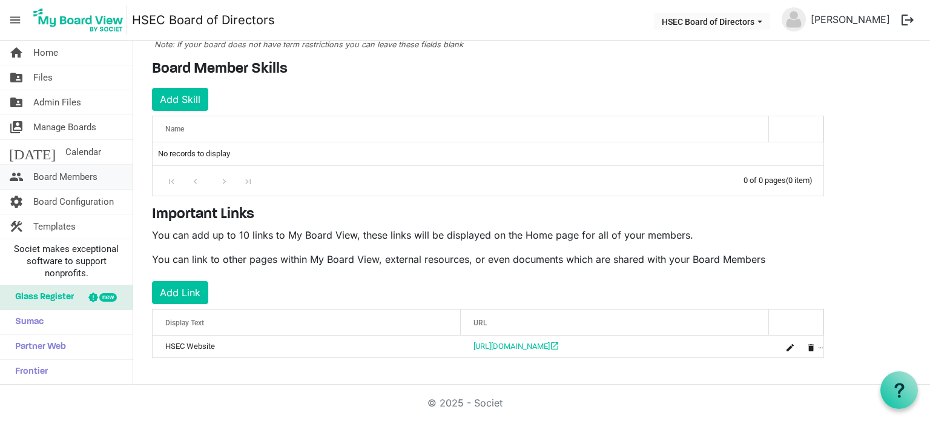
click at [97, 174] on span "Board Members" at bounding box center [65, 177] width 64 height 24
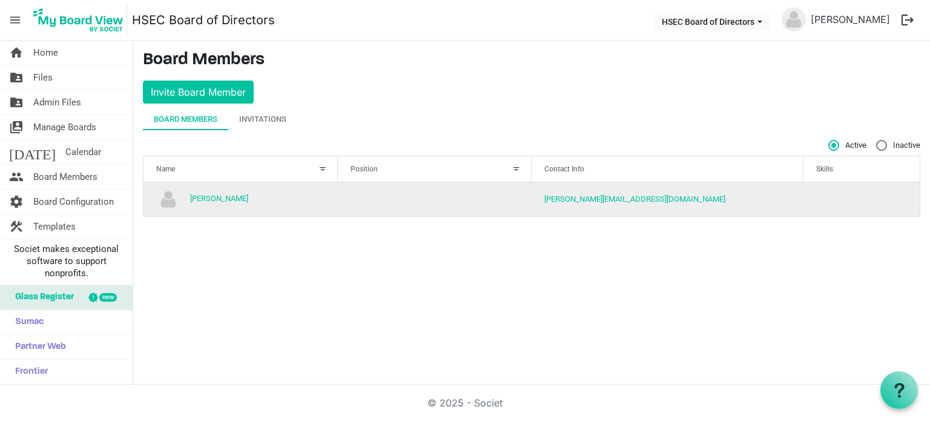
click at [456, 193] on td "column header Position" at bounding box center [435, 199] width 194 height 34
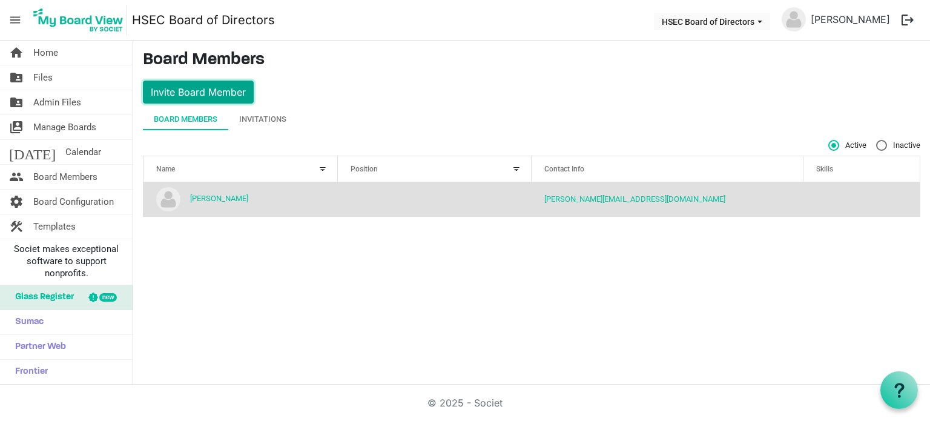
click at [211, 101] on button "Invite Board Member" at bounding box center [198, 91] width 111 height 23
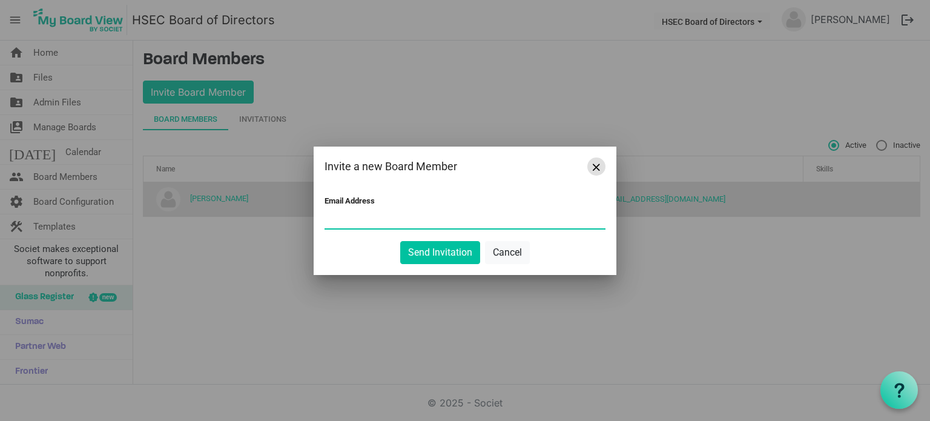
click at [588, 171] on button "Close" at bounding box center [596, 166] width 18 height 18
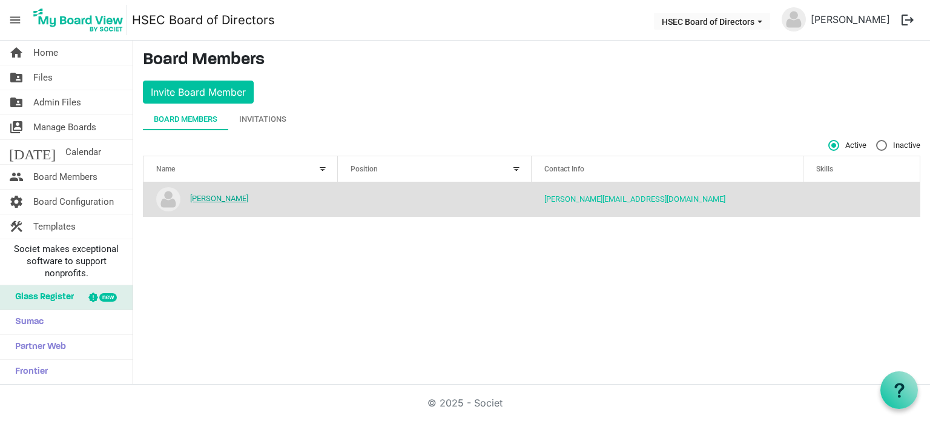
click at [238, 195] on link "[PERSON_NAME]" at bounding box center [219, 198] width 58 height 9
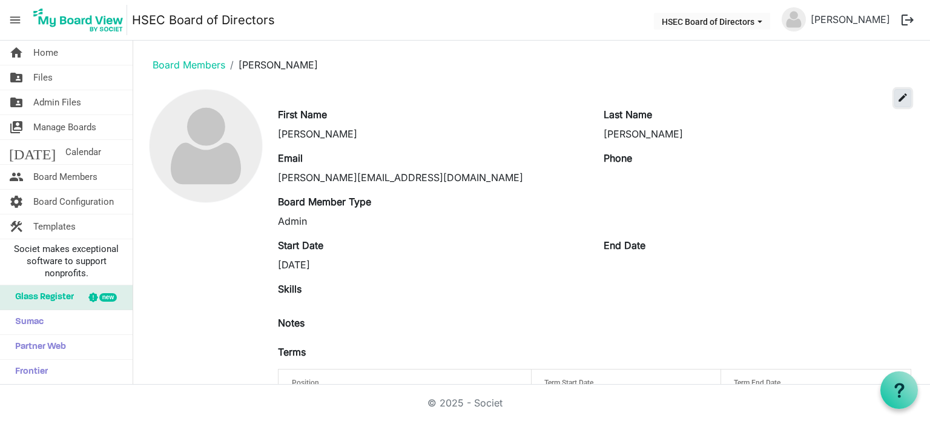
click at [897, 96] on span "edit" at bounding box center [902, 97] width 11 height 11
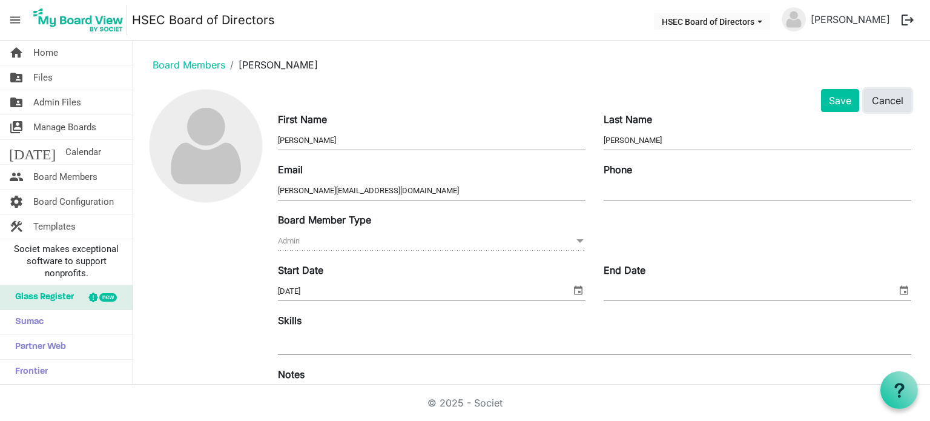
click at [890, 98] on button "Cancel" at bounding box center [887, 100] width 47 height 23
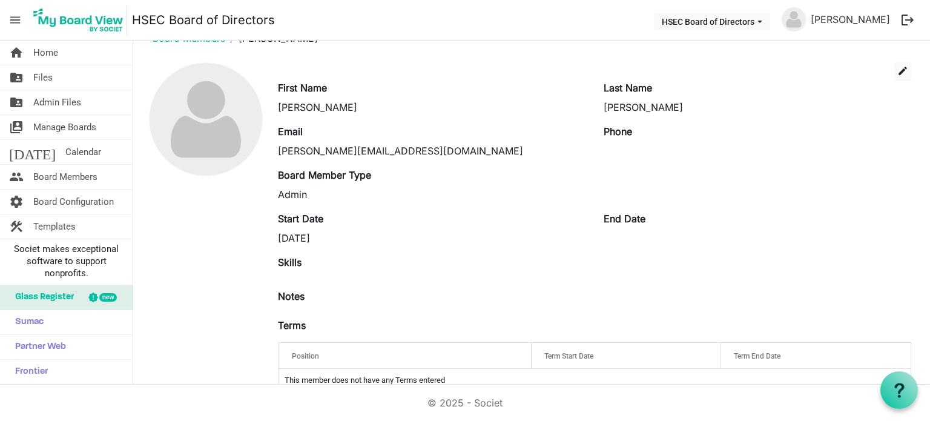
scroll to position [53, 0]
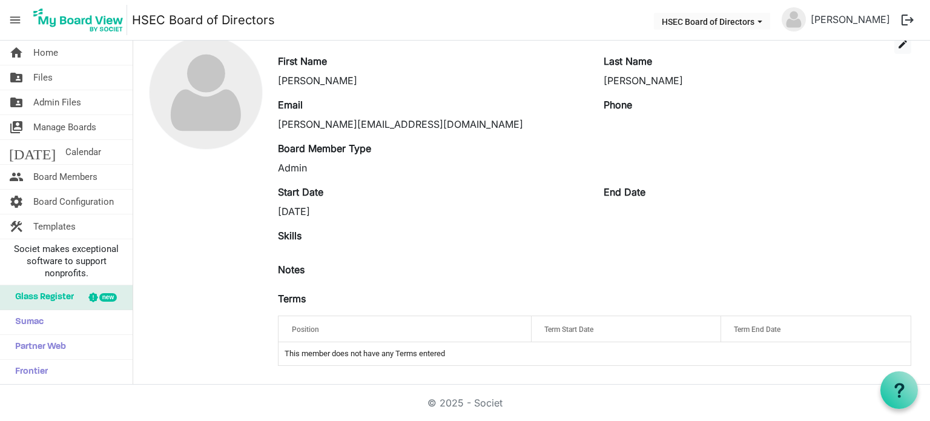
click at [349, 324] on div "Position" at bounding box center [404, 329] width 235 height 18
click at [489, 286] on div "Notes" at bounding box center [594, 276] width 651 height 29
click at [898, 50] on button "edit" at bounding box center [902, 45] width 17 height 18
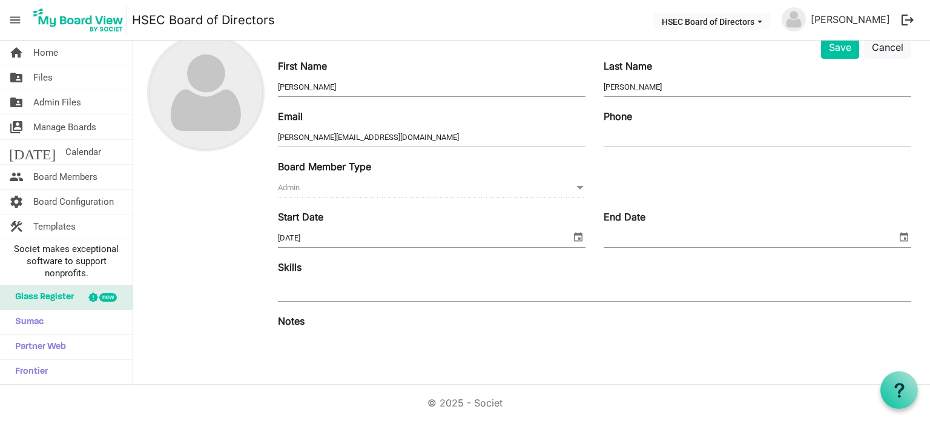
click at [237, 85] on img at bounding box center [205, 92] width 113 height 113
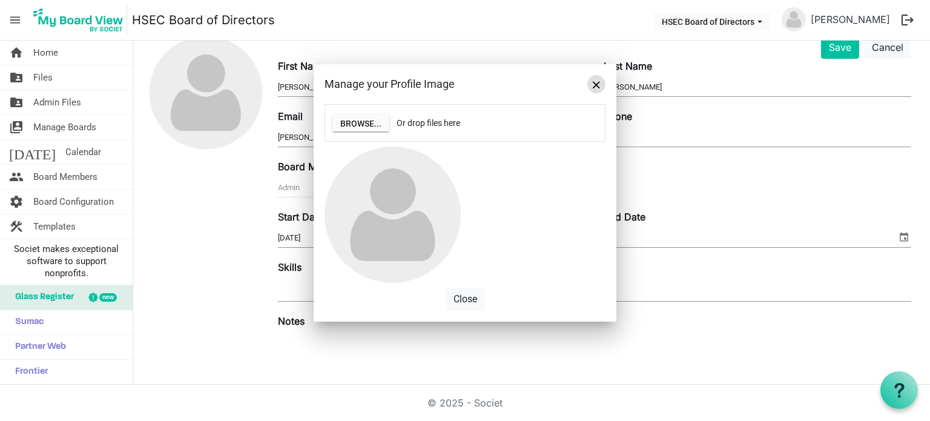
click at [593, 83] on span "Close" at bounding box center [596, 84] width 7 height 7
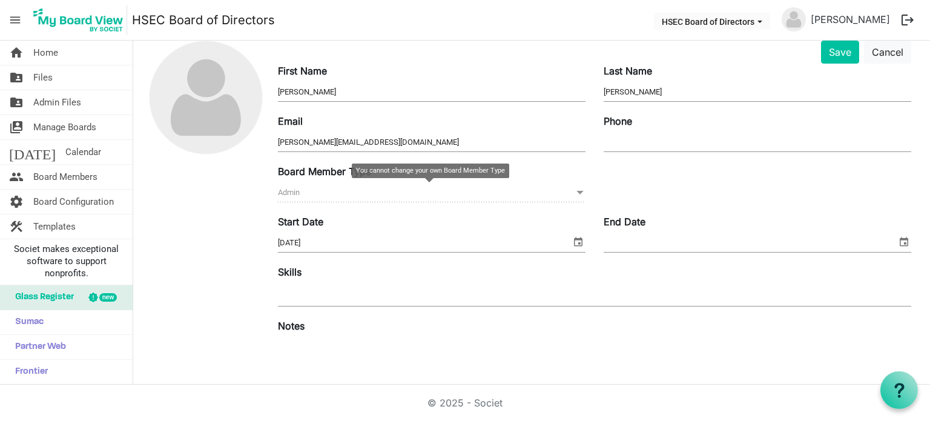
click at [333, 185] on span "Admin Admin" at bounding box center [431, 192] width 307 height 19
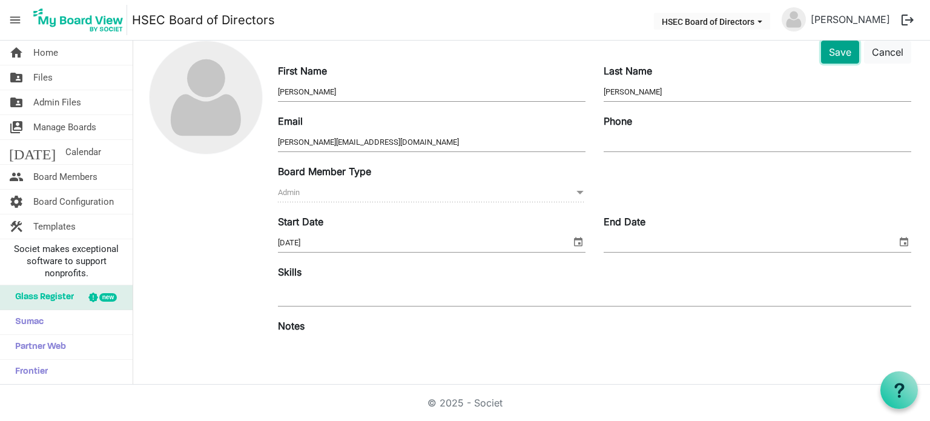
click at [826, 58] on button "Save" at bounding box center [840, 52] width 38 height 23
